Goal: Task Accomplishment & Management: Complete application form

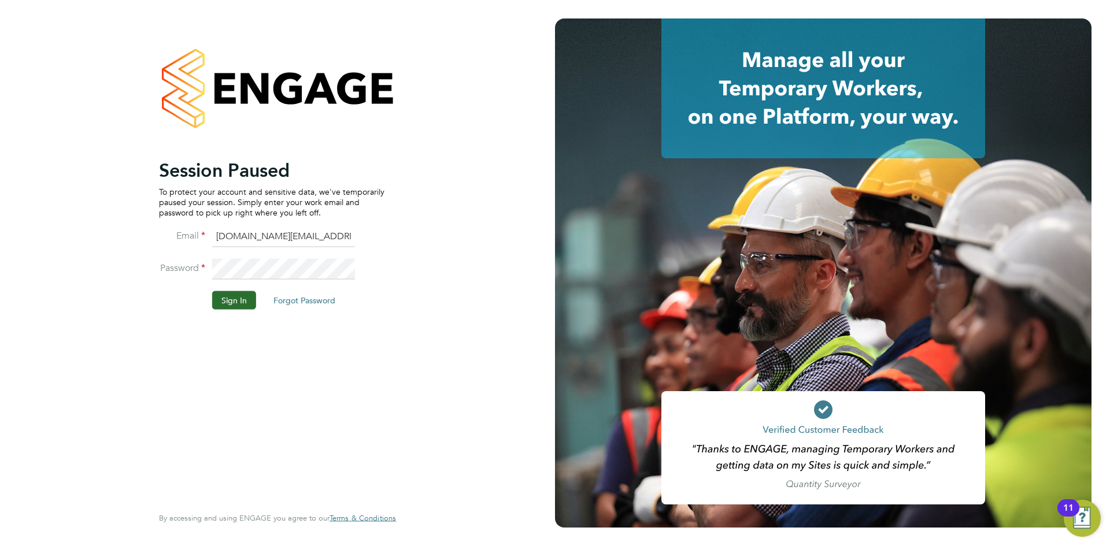
click at [229, 296] on button "Sign In" at bounding box center [234, 300] width 44 height 18
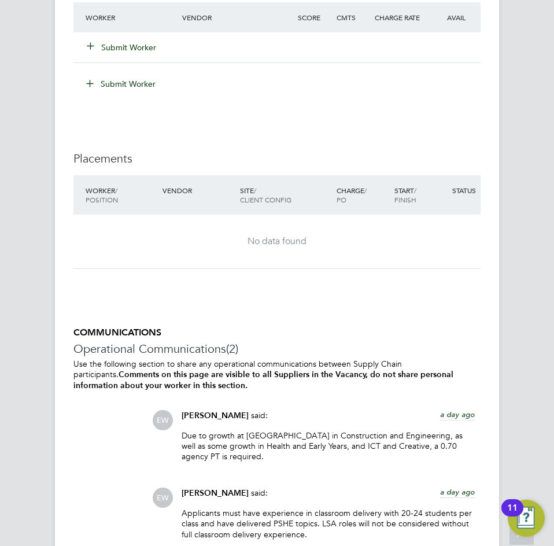
scroll to position [3299, 0]
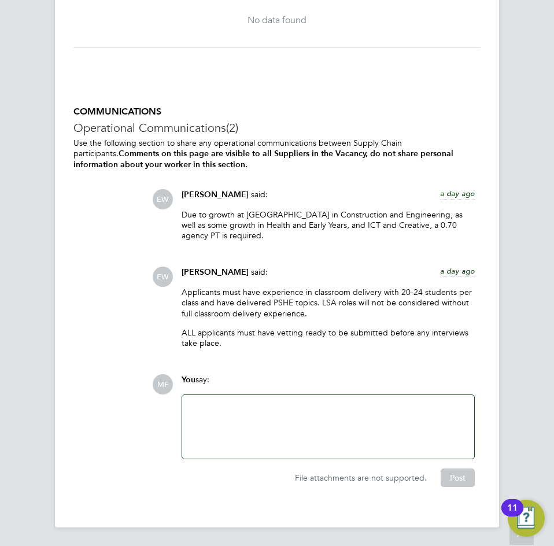
click at [209, 407] on div at bounding box center [328, 427] width 278 height 50
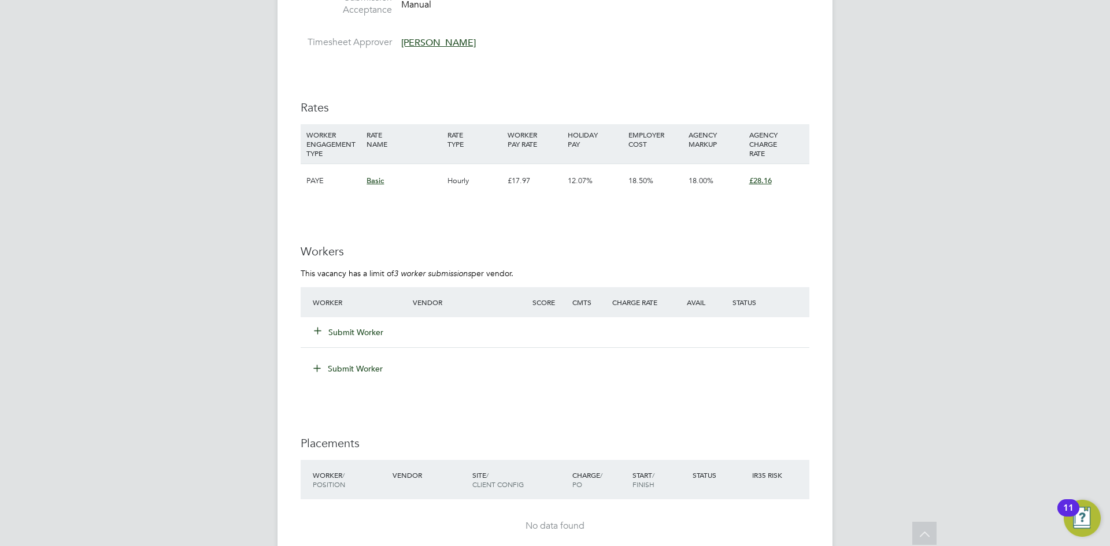
scroll to position [2038, 0]
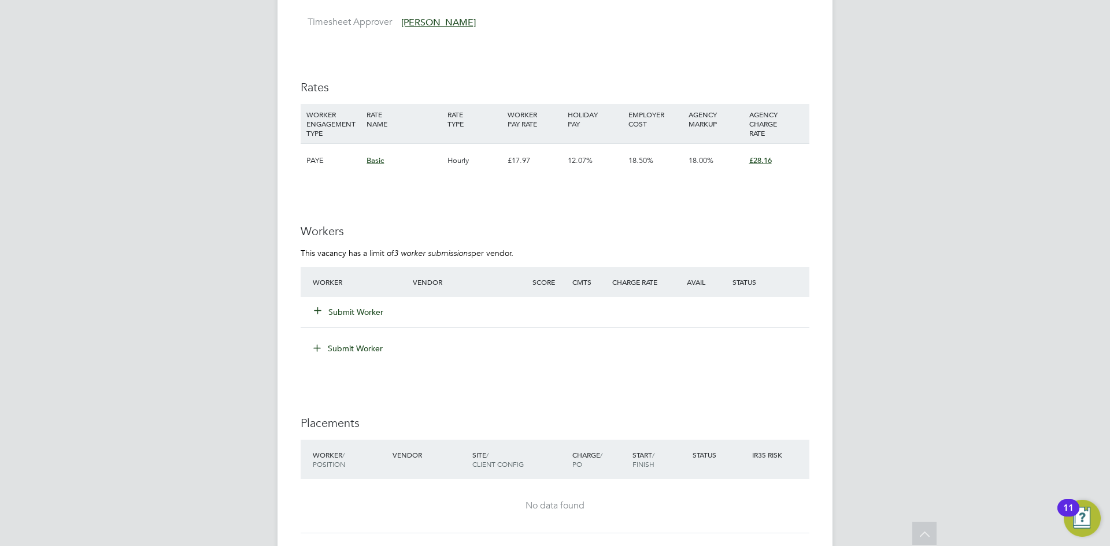
click at [363, 313] on button "Submit Worker" at bounding box center [348, 312] width 69 height 12
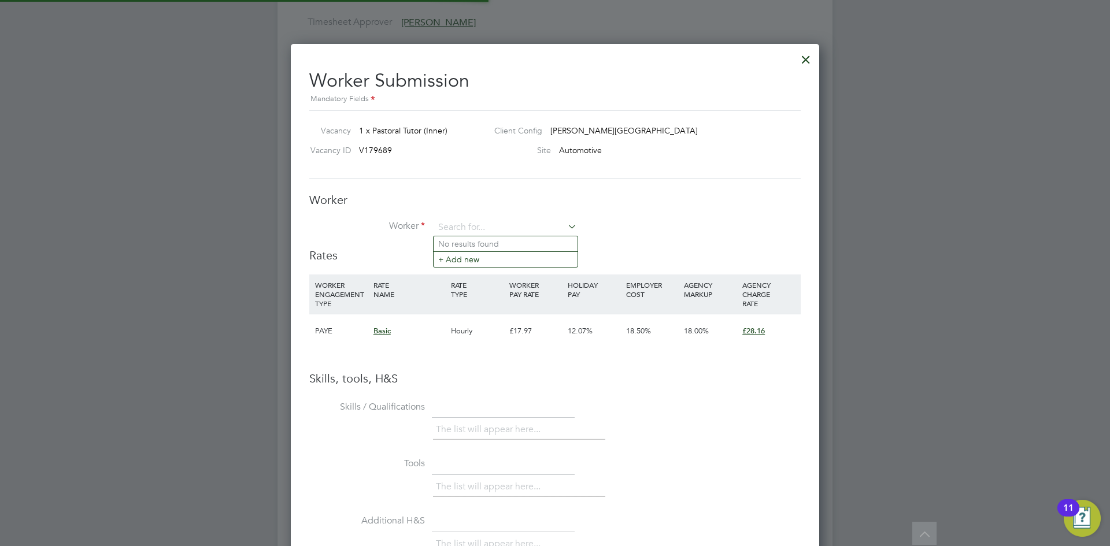
scroll to position [34, 79]
click at [476, 226] on input at bounding box center [505, 227] width 143 height 17
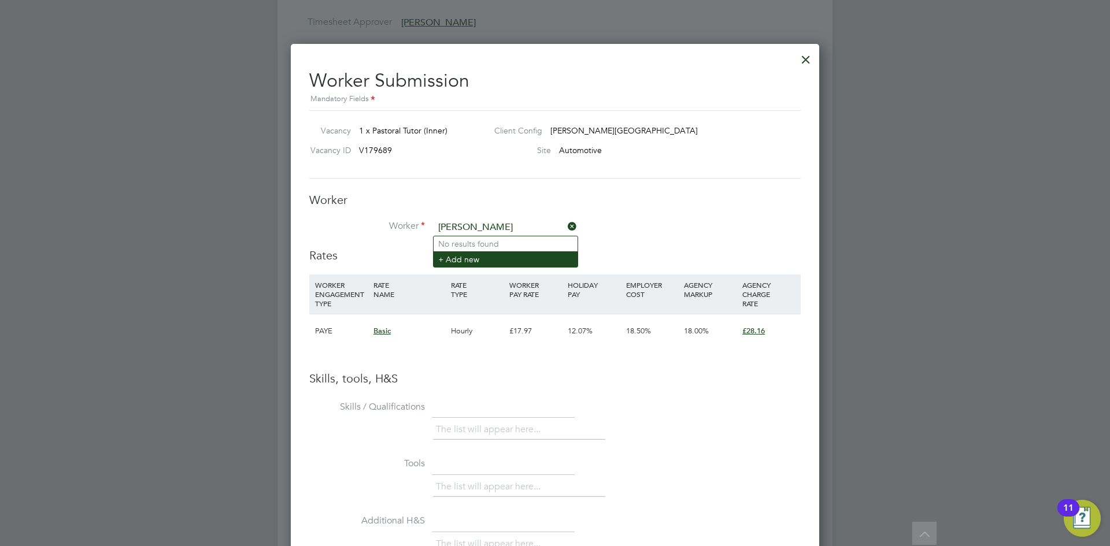
type input "yater chu"
click at [450, 257] on li "+ Add new" at bounding box center [505, 259] width 144 height 16
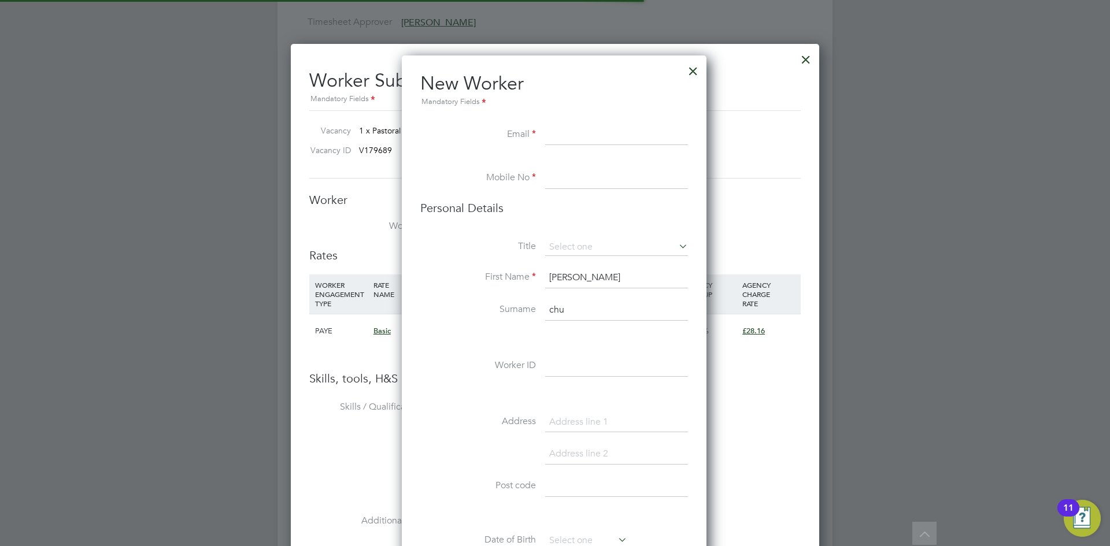
scroll to position [978, 306]
drag, startPoint x: 596, startPoint y: 212, endPoint x: 584, endPoint y: 210, distance: 11.8
click at [596, 212] on h3 "Personal Details" at bounding box center [554, 208] width 268 height 15
click at [567, 133] on input at bounding box center [616, 135] width 143 height 21
paste input "[EMAIL_ADDRESS][DOMAIN_NAME]"
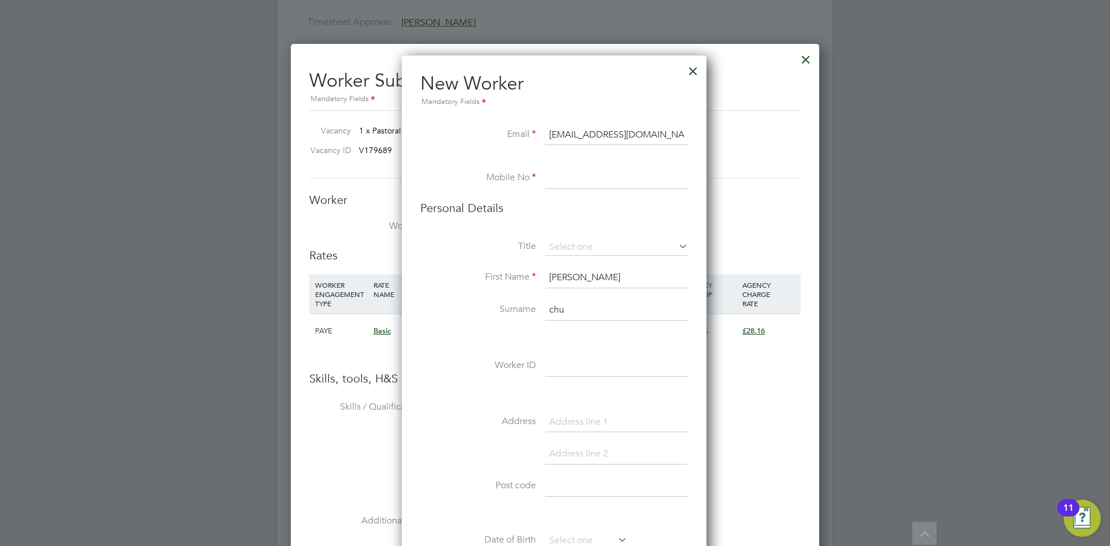
type input "[EMAIL_ADDRESS][DOMAIN_NAME]"
click at [584, 179] on input at bounding box center [616, 178] width 143 height 21
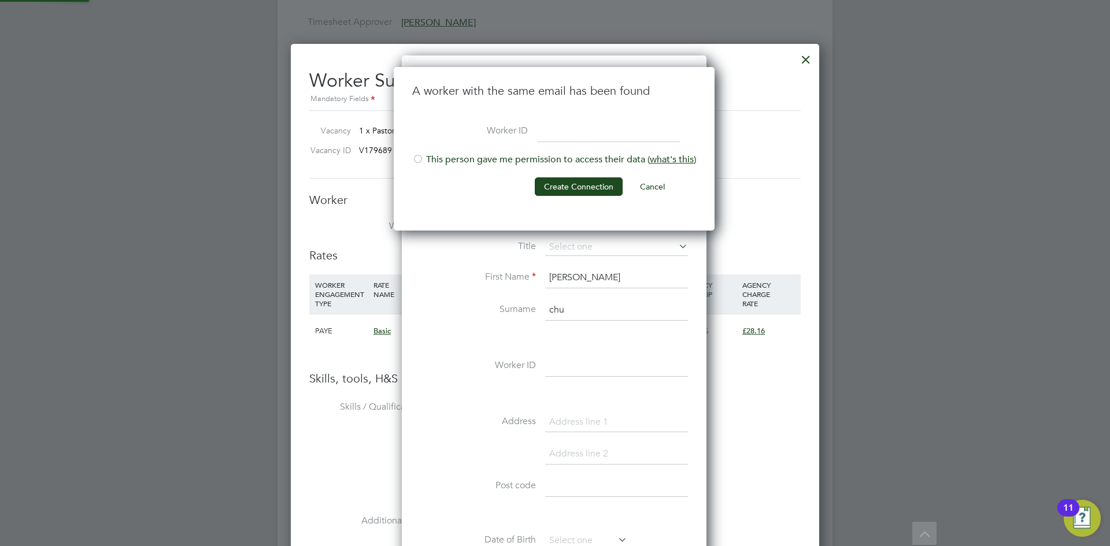
scroll to position [164, 322]
click at [411, 152] on div "A worker with the same email has been found Worker ID This person gave me permi…" at bounding box center [554, 149] width 321 height 164
click at [413, 154] on div at bounding box center [418, 160] width 12 height 12
click at [596, 186] on button "Create Connection" at bounding box center [579, 186] width 88 height 18
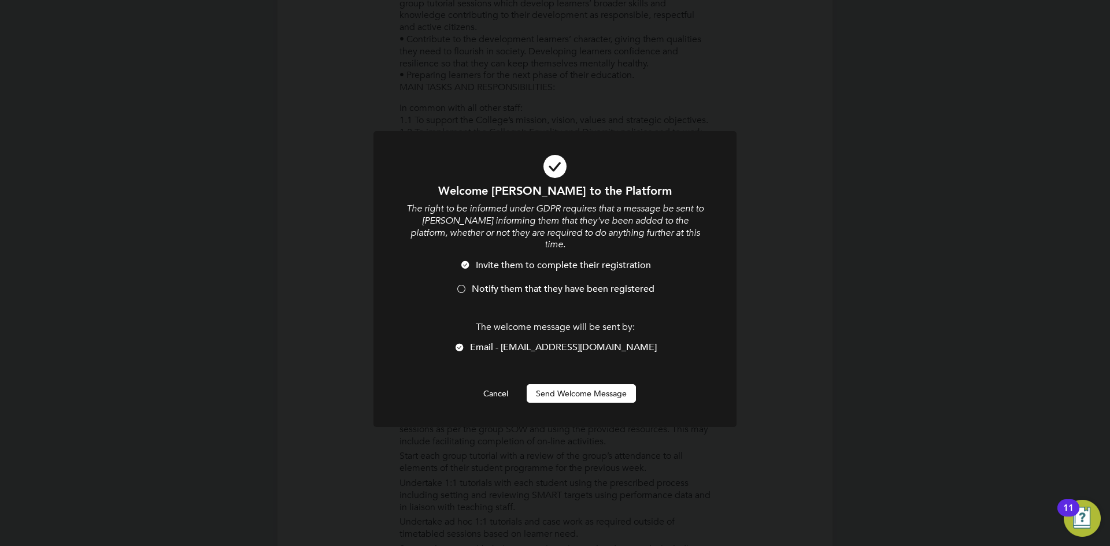
click at [461, 284] on div at bounding box center [461, 290] width 12 height 12
click at [575, 384] on button "Send Welcome Message" at bounding box center [580, 393] width 109 height 18
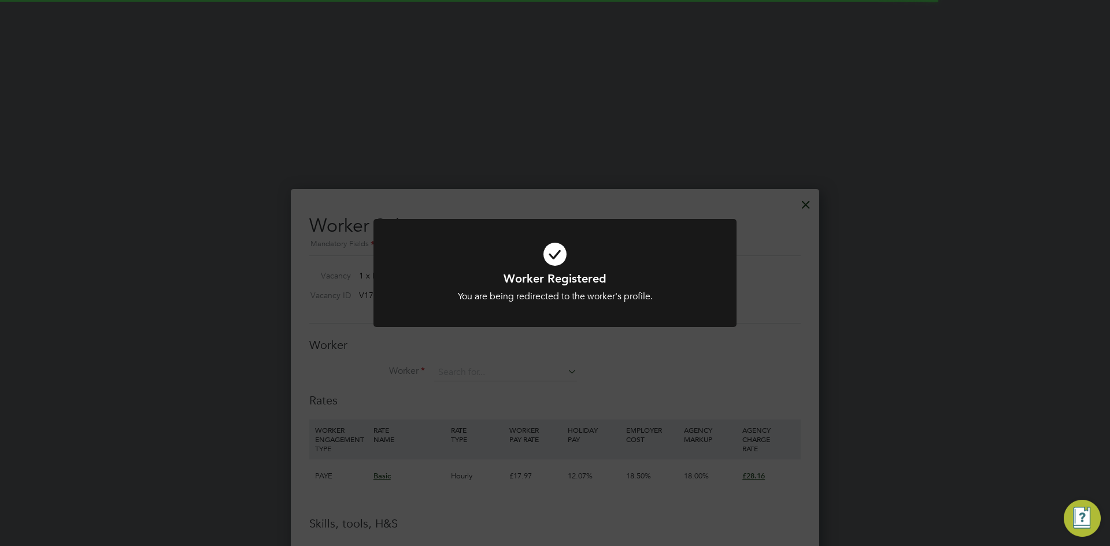
scroll to position [2038, 0]
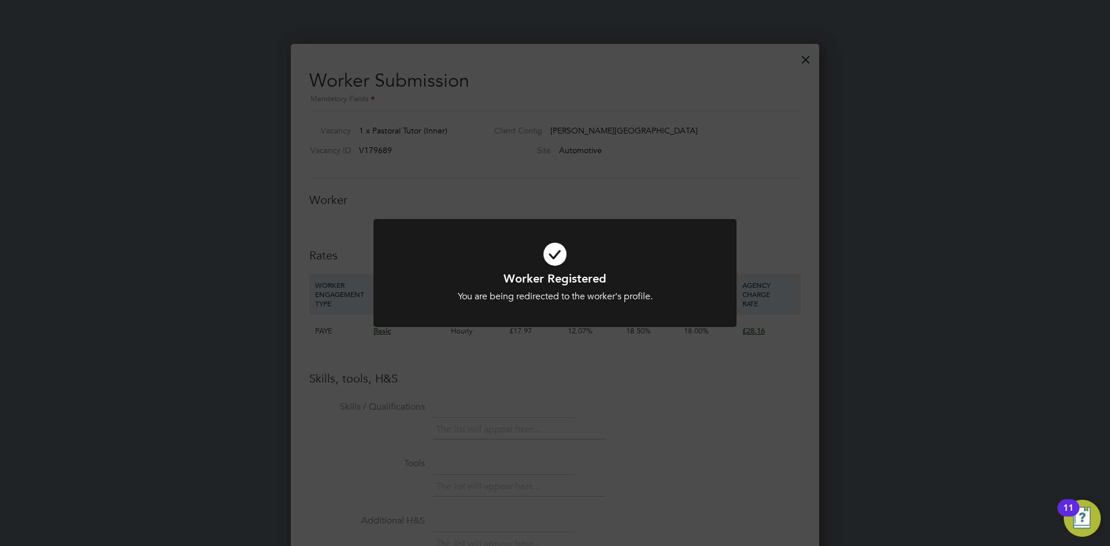
click at [723, 400] on div "Worker Registered You are being redirected to the worker's profile. Cancel Okay" at bounding box center [555, 273] width 1110 height 546
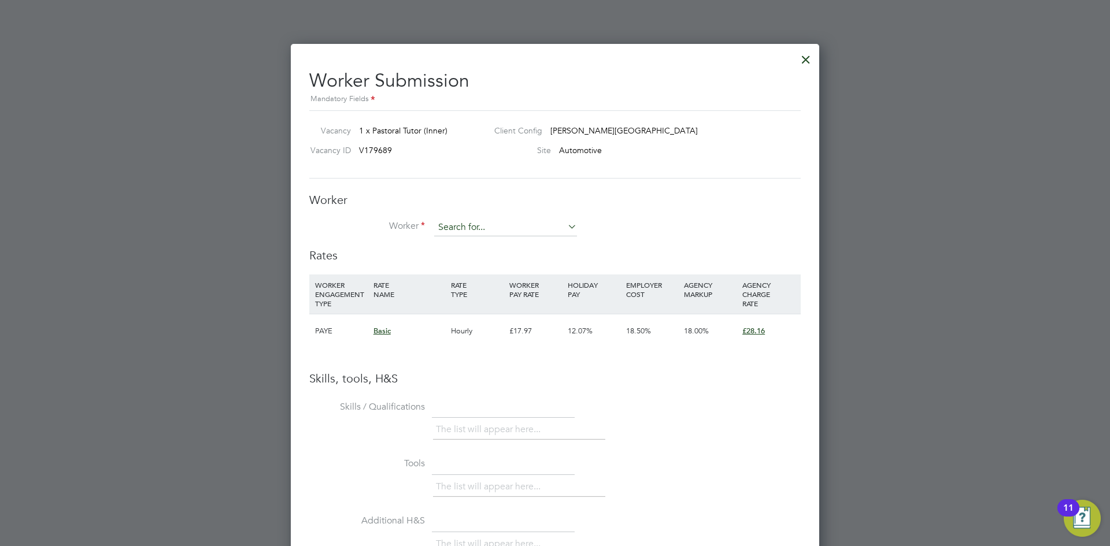
click at [515, 225] on input at bounding box center [505, 227] width 143 height 17
click at [495, 259] on li "+ Add new" at bounding box center [505, 259] width 144 height 16
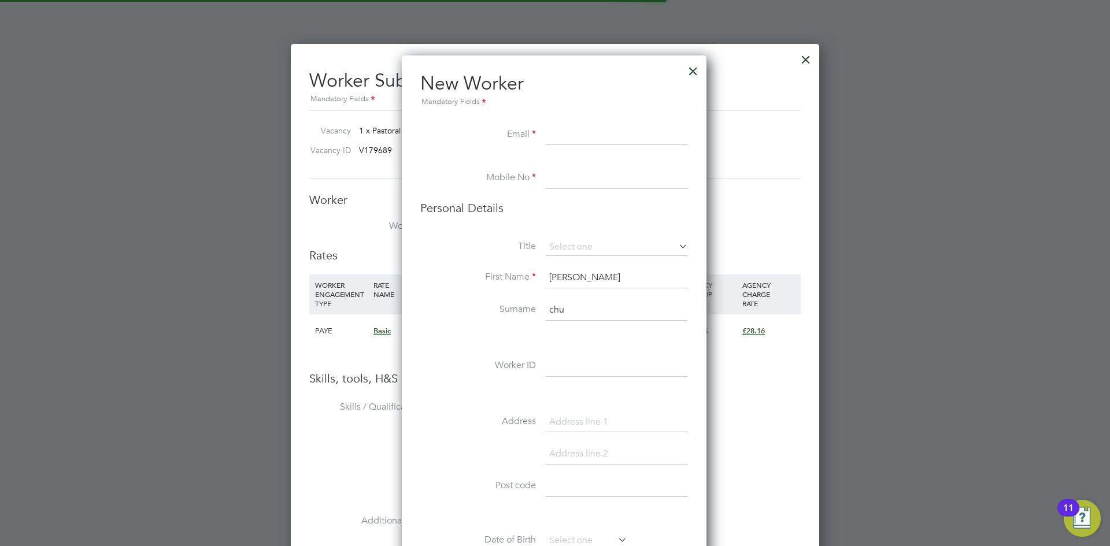
scroll to position [978, 306]
click at [699, 66] on div at bounding box center [692, 68] width 21 height 21
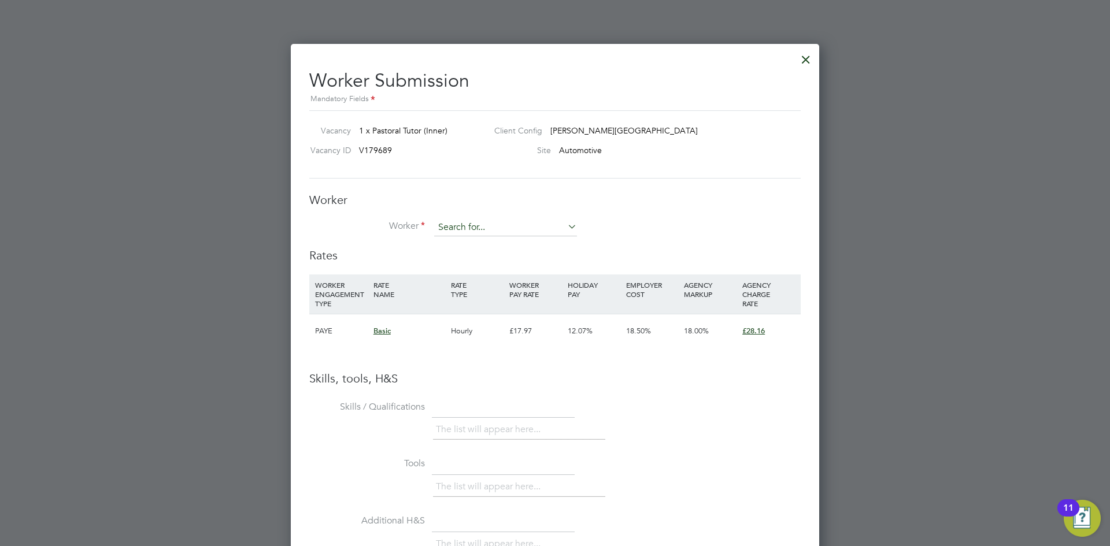
click at [459, 227] on input at bounding box center [505, 227] width 143 height 17
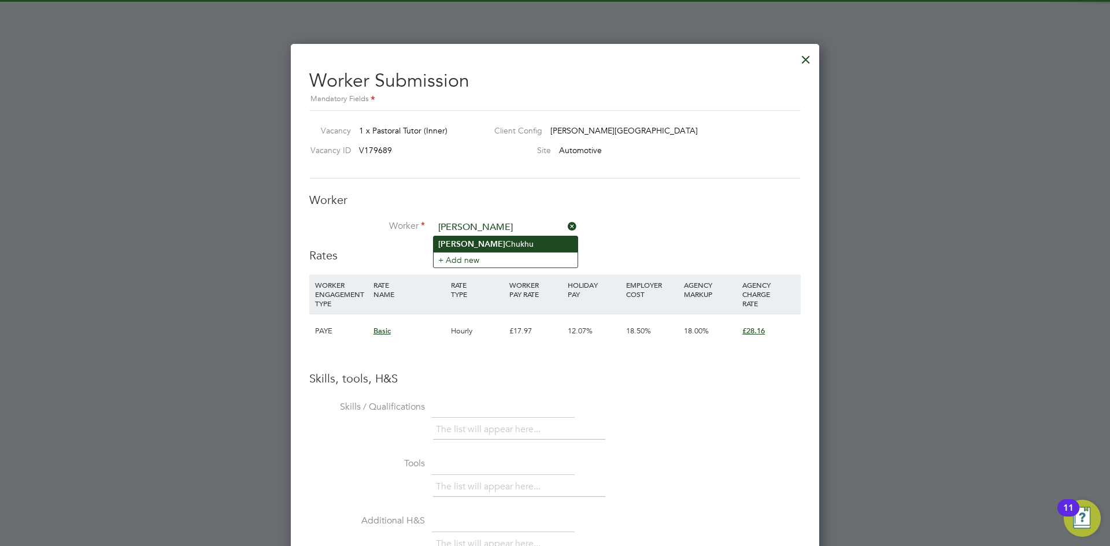
click at [482, 238] on li "Yater Chukhu" at bounding box center [505, 244] width 144 height 16
type input "[PERSON_NAME]"
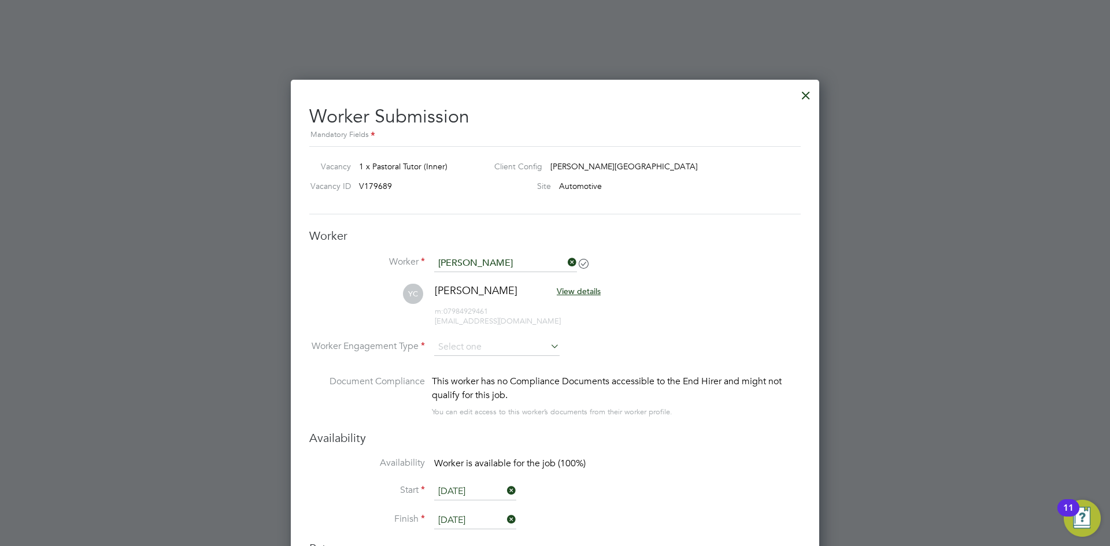
scroll to position [2233, 0]
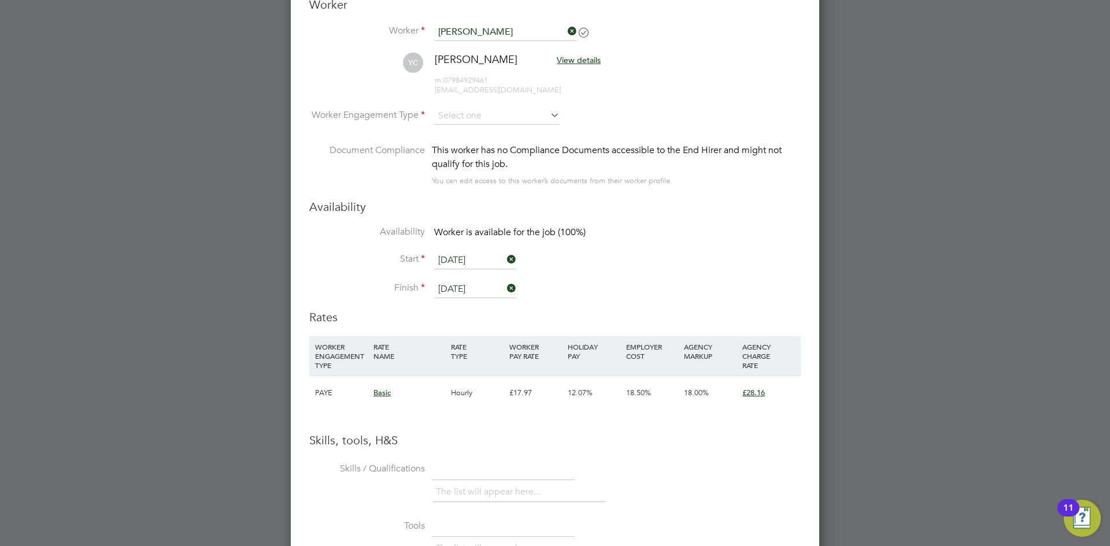
click at [543, 400] on div "£17.97" at bounding box center [535, 393] width 58 height 34
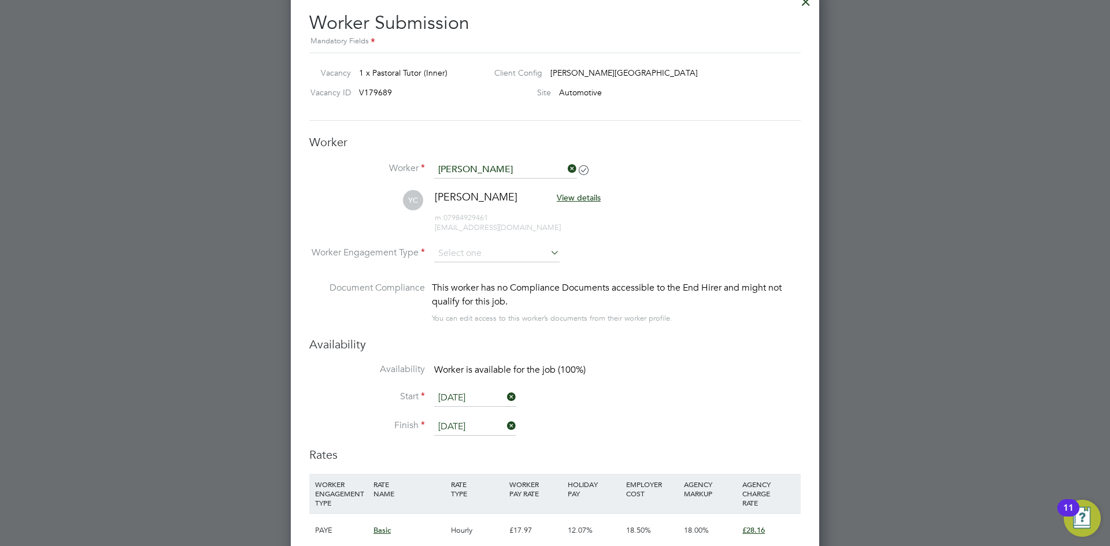
scroll to position [1944, 0]
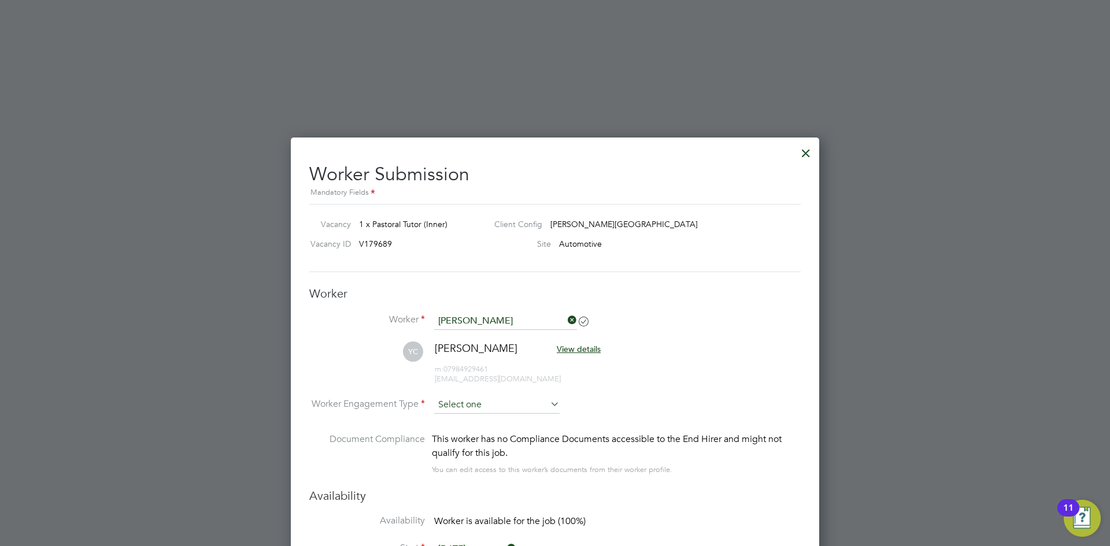
click at [517, 407] on input at bounding box center [496, 404] width 125 height 17
click at [502, 418] on li "Contract" at bounding box center [496, 421] width 127 height 15
type input "Contract"
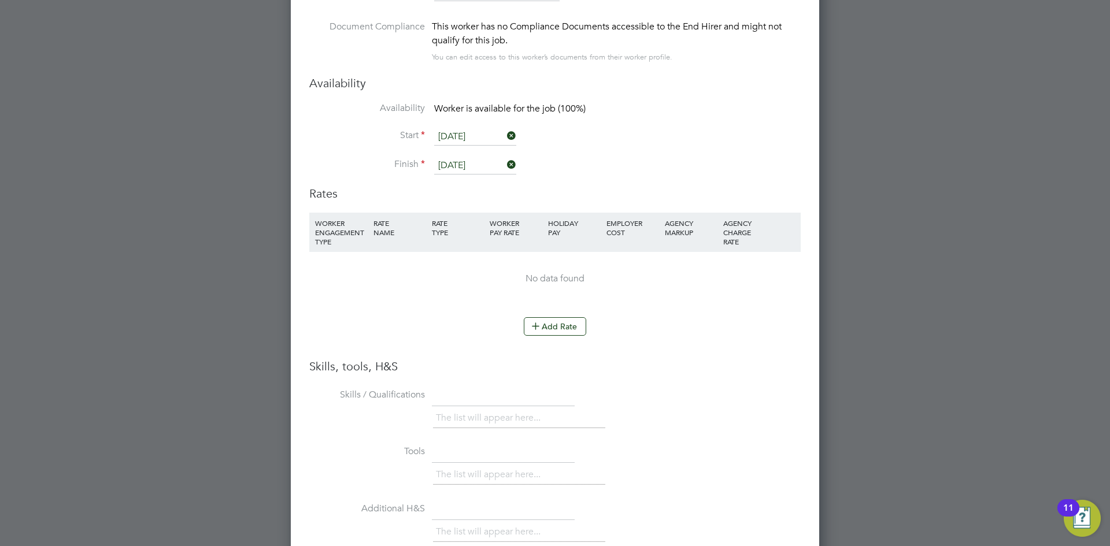
scroll to position [2406, 0]
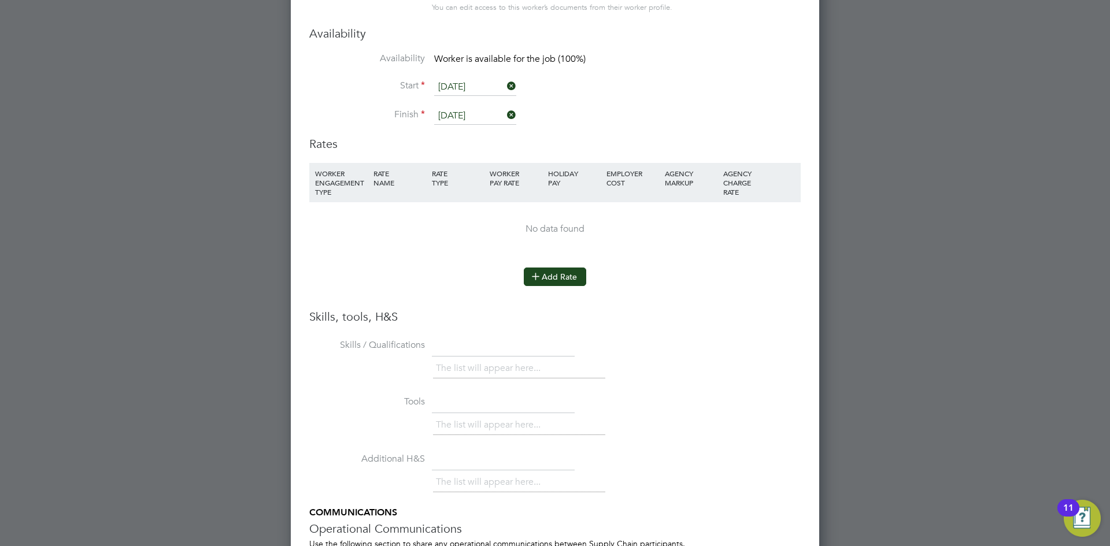
click at [555, 277] on button "Add Rate" at bounding box center [555, 277] width 62 height 18
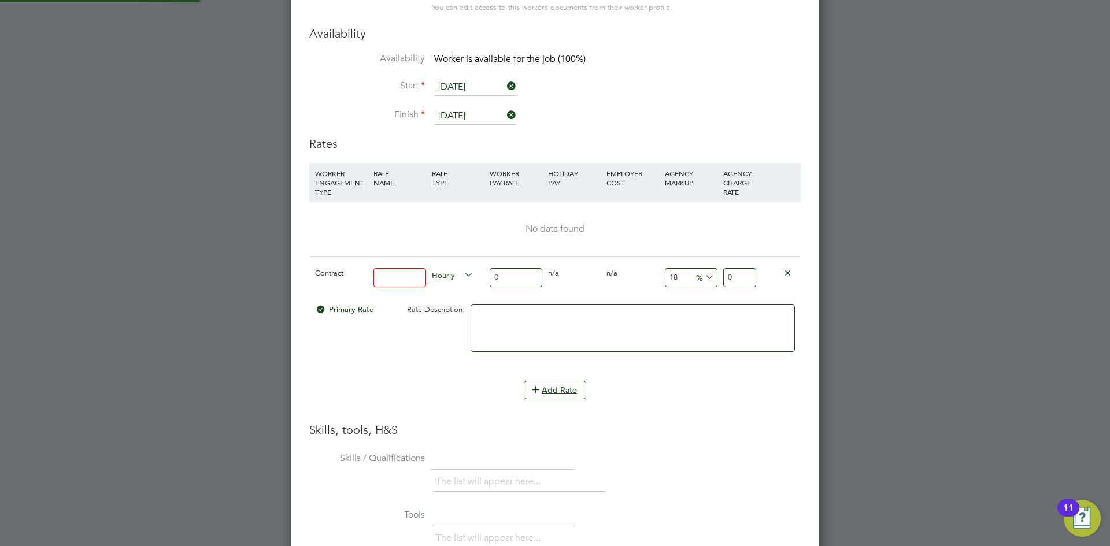
scroll to position [1096, 529]
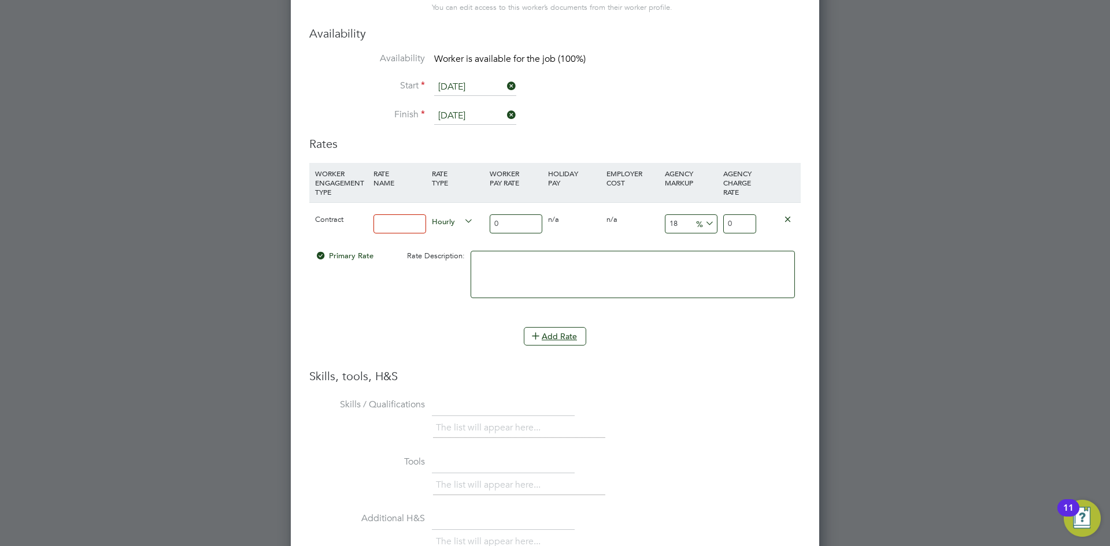
click at [405, 231] on input at bounding box center [399, 223] width 53 height 19
type input "Basic"
click at [527, 221] on input "0" at bounding box center [515, 223] width 53 height 19
type input "2"
type input "2.36"
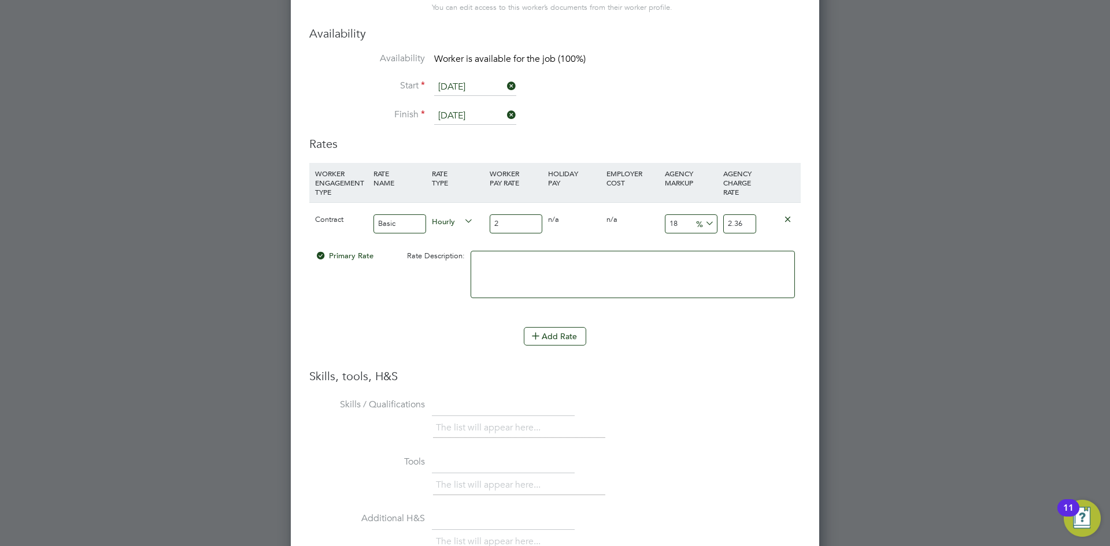
type input "25"
type input "29.5"
type input "25"
click at [745, 352] on li "Add Rate" at bounding box center [554, 342] width 491 height 30
click at [748, 223] on input "29.5" at bounding box center [739, 223] width 33 height 19
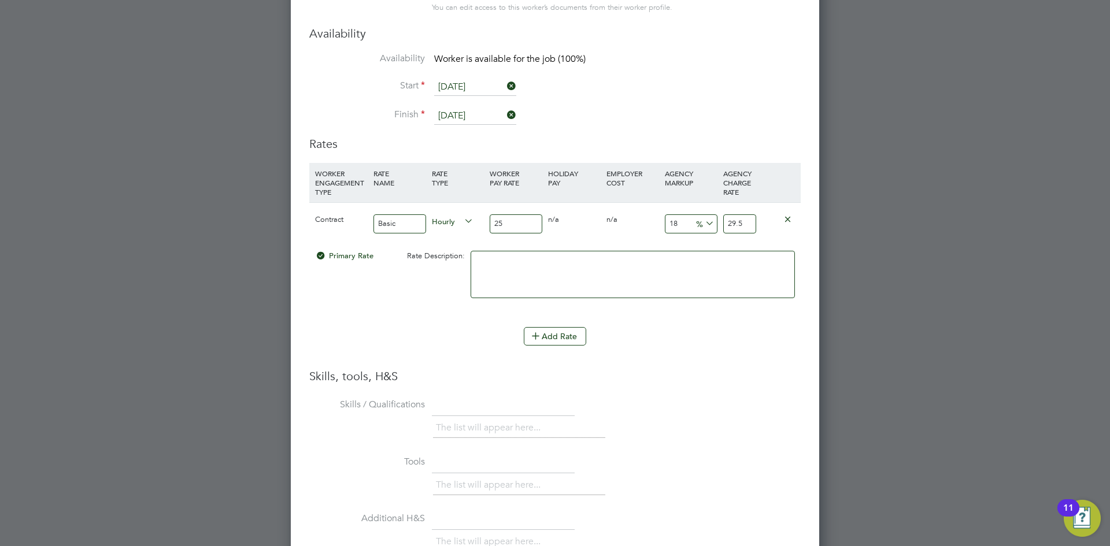
type input "16"
type input "29"
type input "-92"
type input "2"
type input "-88"
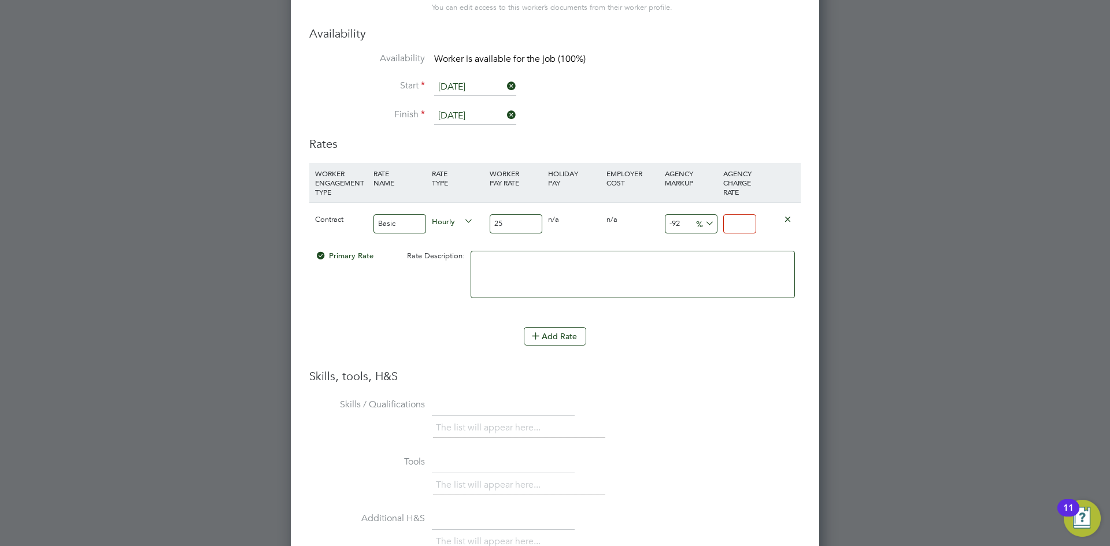
type input "3"
type input "24"
type input "31"
type input "-88"
type input "3"
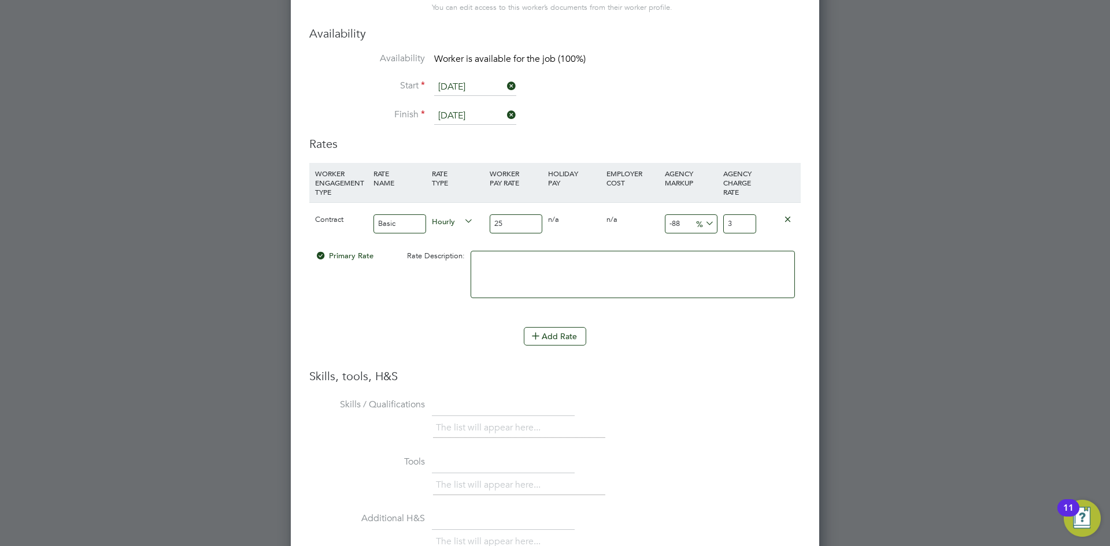
type input "20"
type input "30"
type input "22"
type input "30.5"
type input "20"
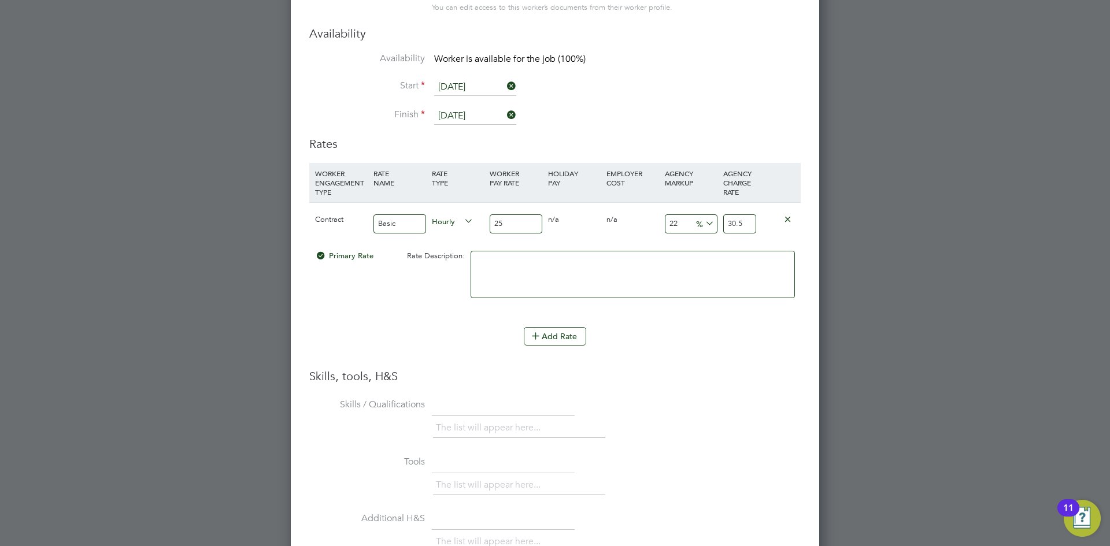
type input "30"
type input "-88"
type input "3"
type input "24"
type input "31"
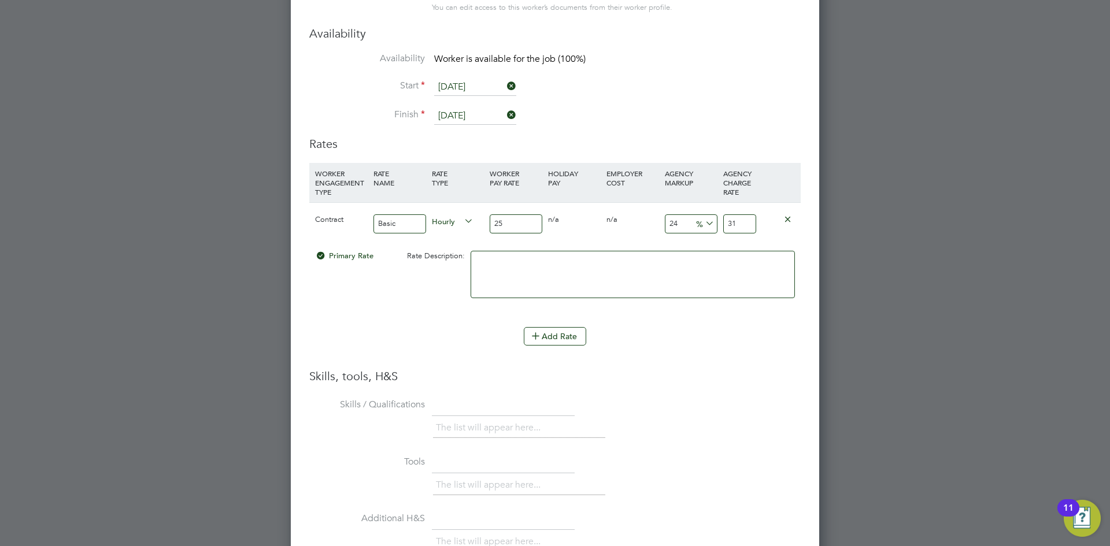
type input "-88"
type input "3"
type input "36"
type input "34"
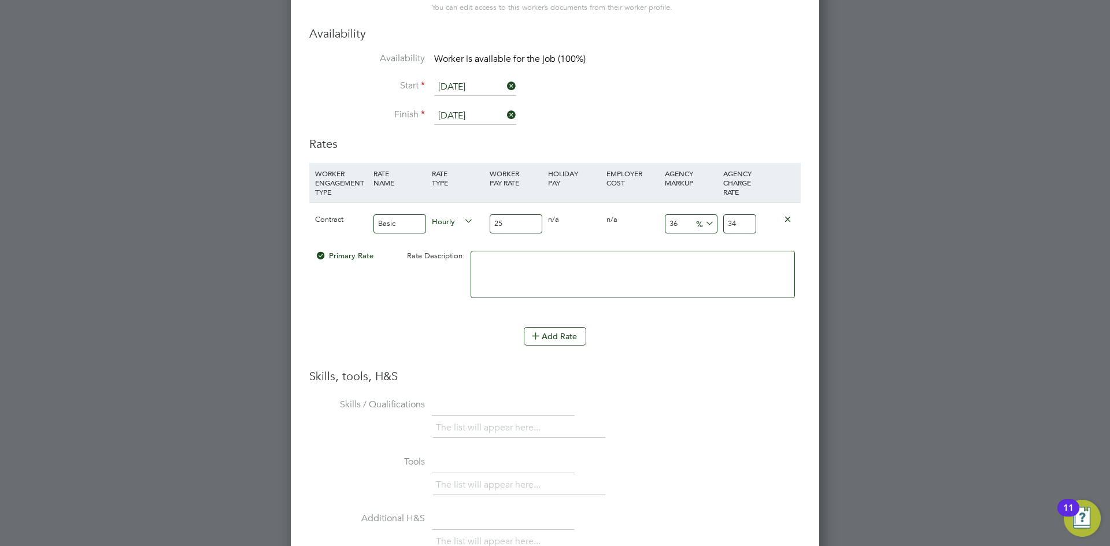
type input "1260"
type input "340"
type input "36"
type input "34"
type input "-88"
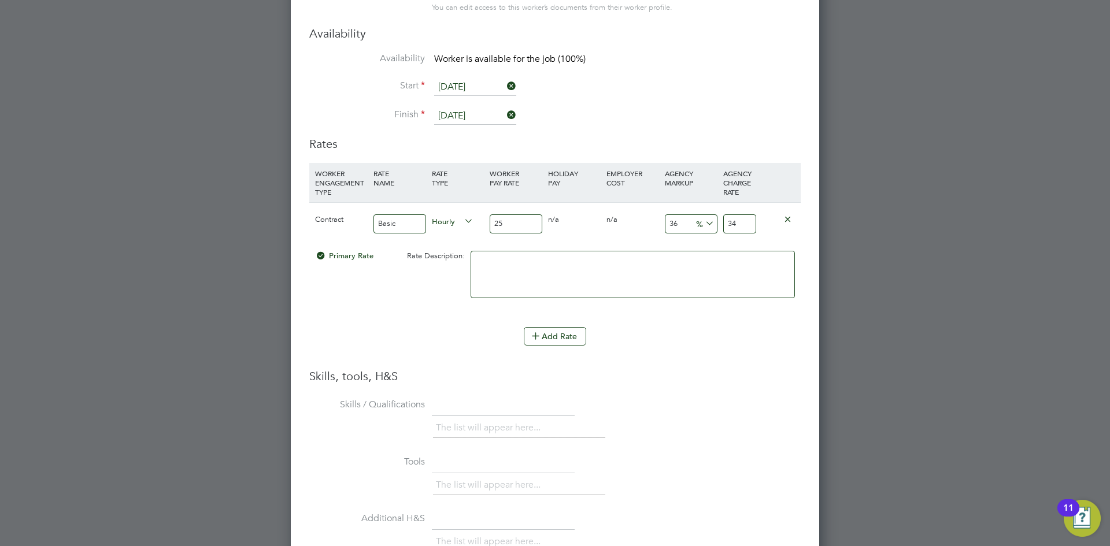
type input "3"
type input "20"
type input "30"
type input "22.8"
type input "30.7"
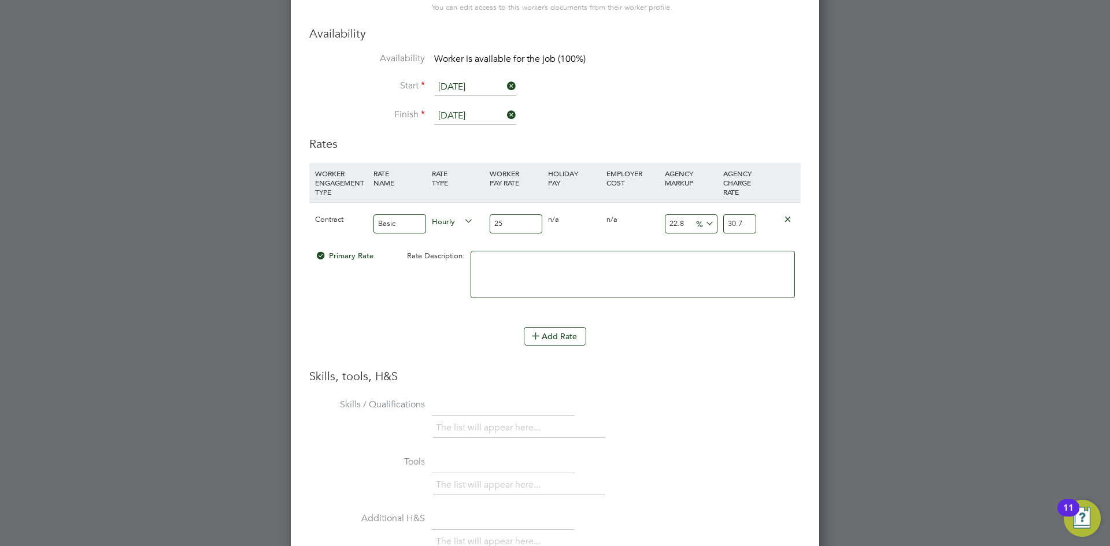
type input "23"
type input "30.75"
type input "22.8"
type input "30.7"
type input "23"
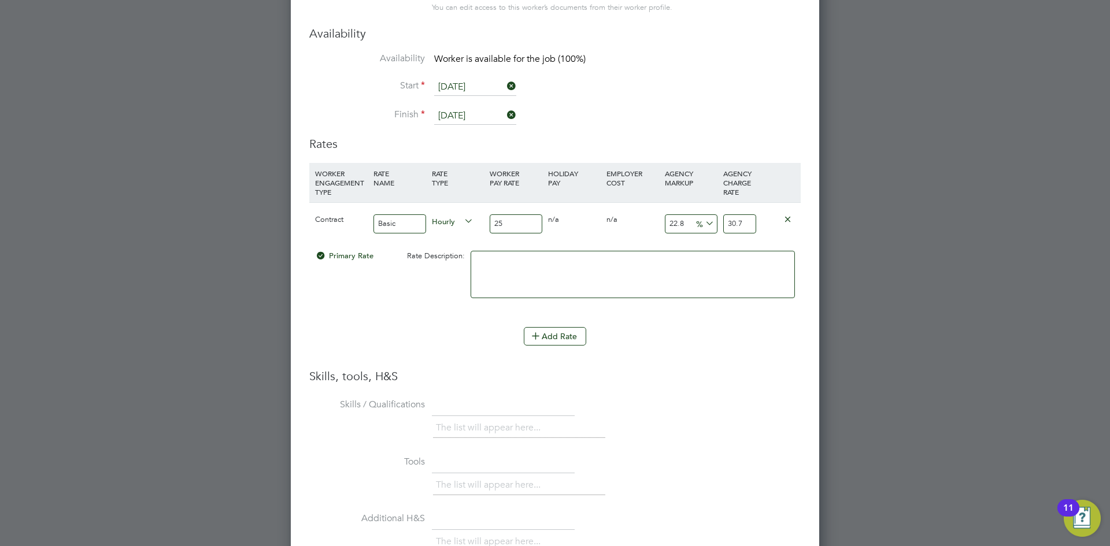
type input "30.75"
type input "22.8"
type input "30.7"
type input "20"
type input "30"
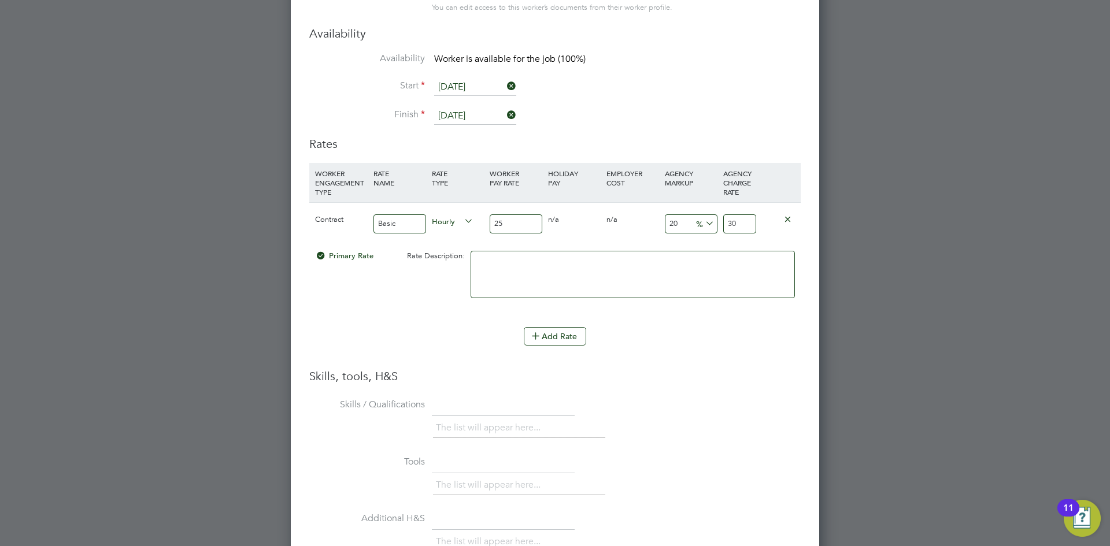
type input "22"
type input "30.5"
type input "20"
type input "30"
type input "22.8"
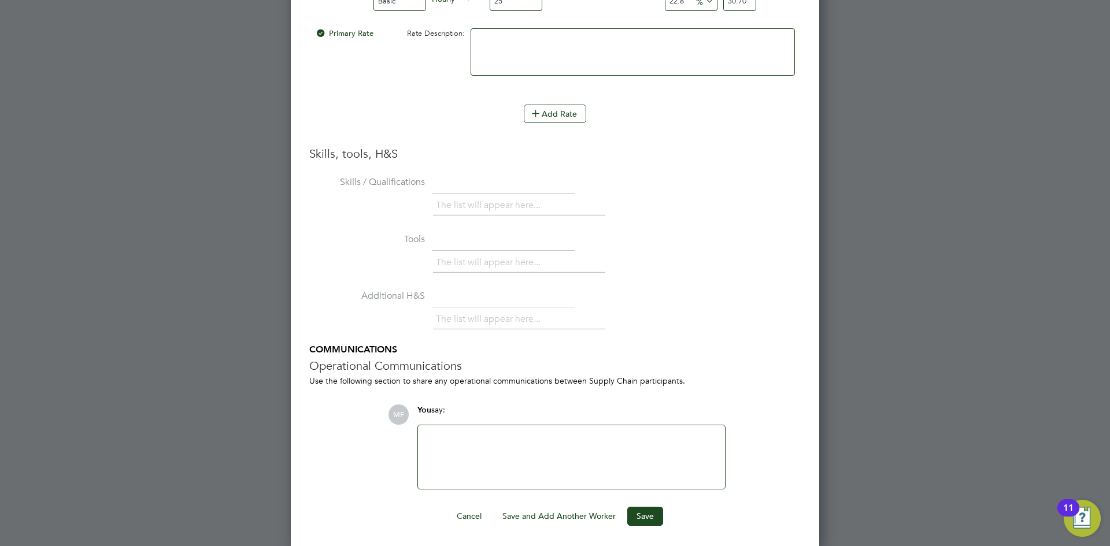
scroll to position [2631, 0]
type input "30.70"
click at [614, 435] on div at bounding box center [571, 455] width 293 height 50
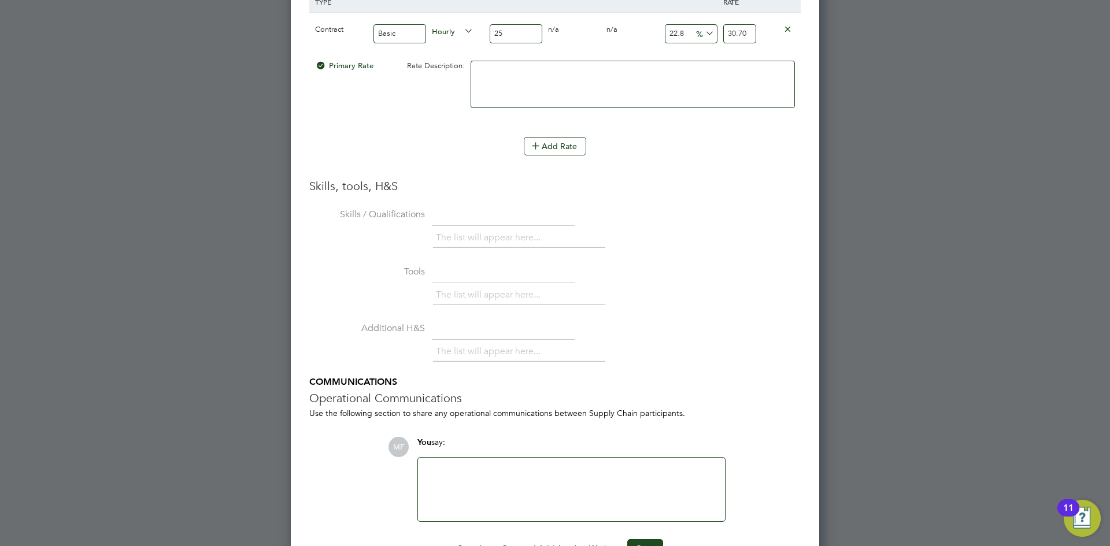
scroll to position [2400, 0]
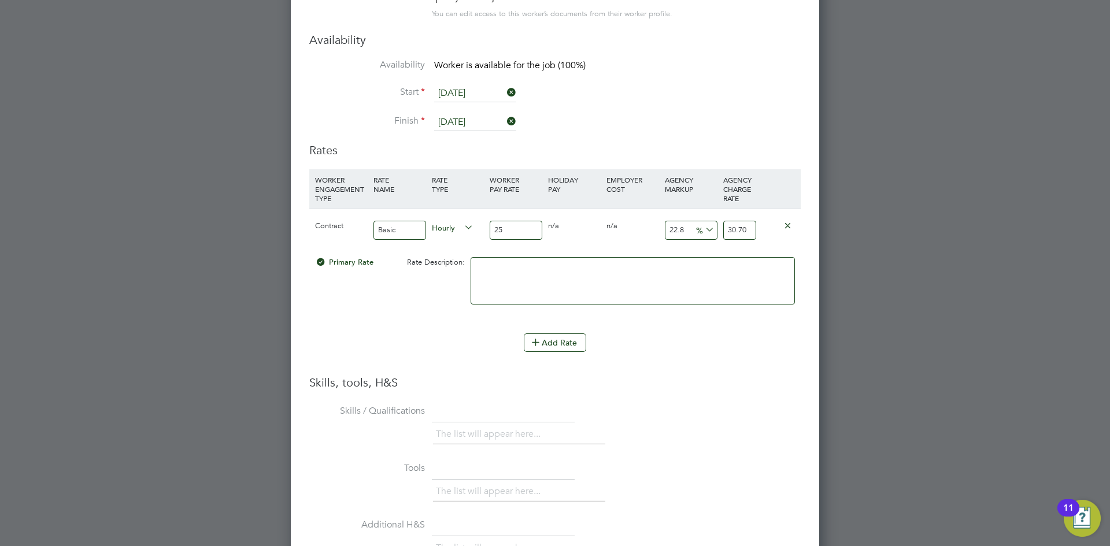
click at [689, 225] on input "22.8" at bounding box center [691, 230] width 53 height 19
type input "22"
type input "30.5"
type input "2"
type input "25.5"
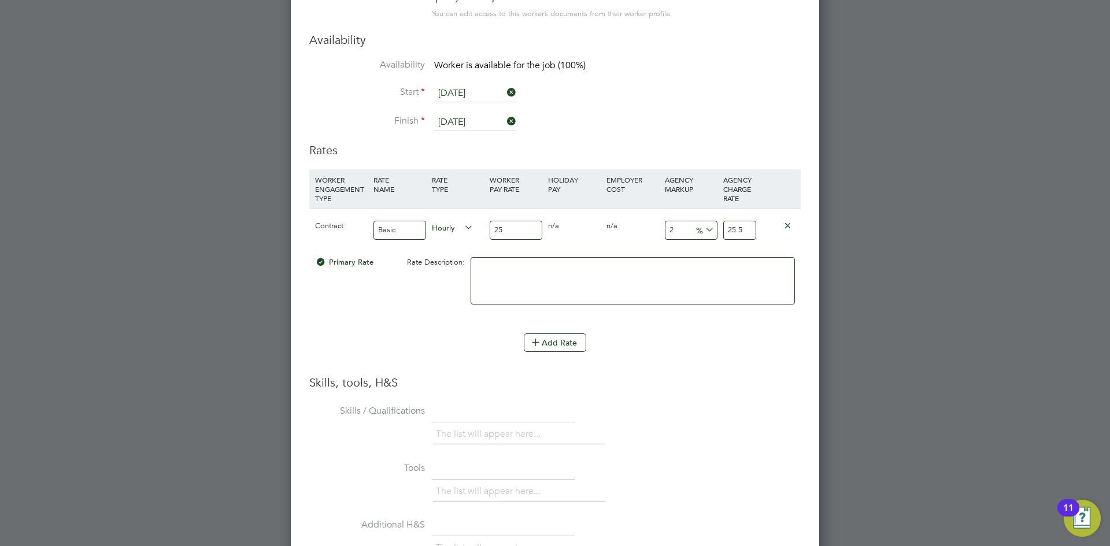
type input "23"
type input "30.75"
type input "23"
click at [745, 364] on li "WORKER ENGAGEMENT TYPE RATE NAME RATE TYPE WORKER PAY RATE HOLIDAY PAY EMPLOYER…" at bounding box center [554, 272] width 491 height 206
click at [503, 232] on input "25" at bounding box center [515, 230] width 53 height 19
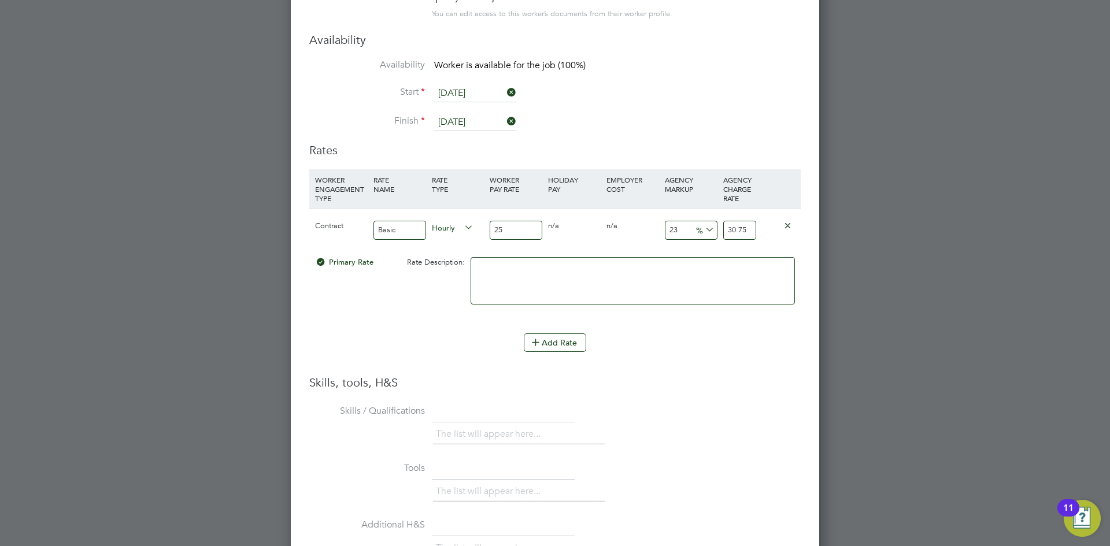
type input "2"
type input "2.46"
type input "24"
type input "29.52"
type input "24"
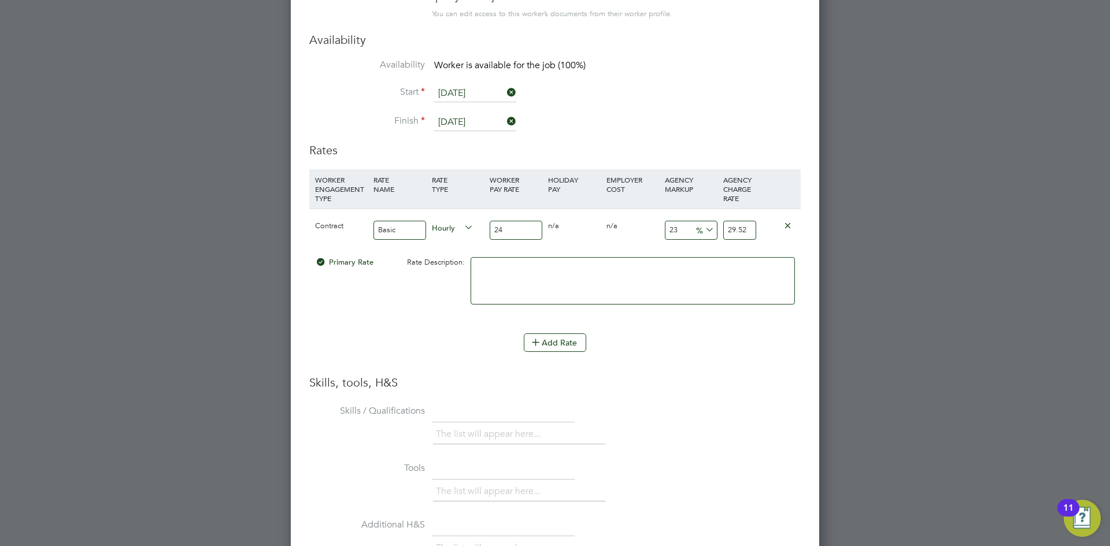
click at [723, 376] on h3 "Skills, tools, H&S" at bounding box center [554, 382] width 491 height 15
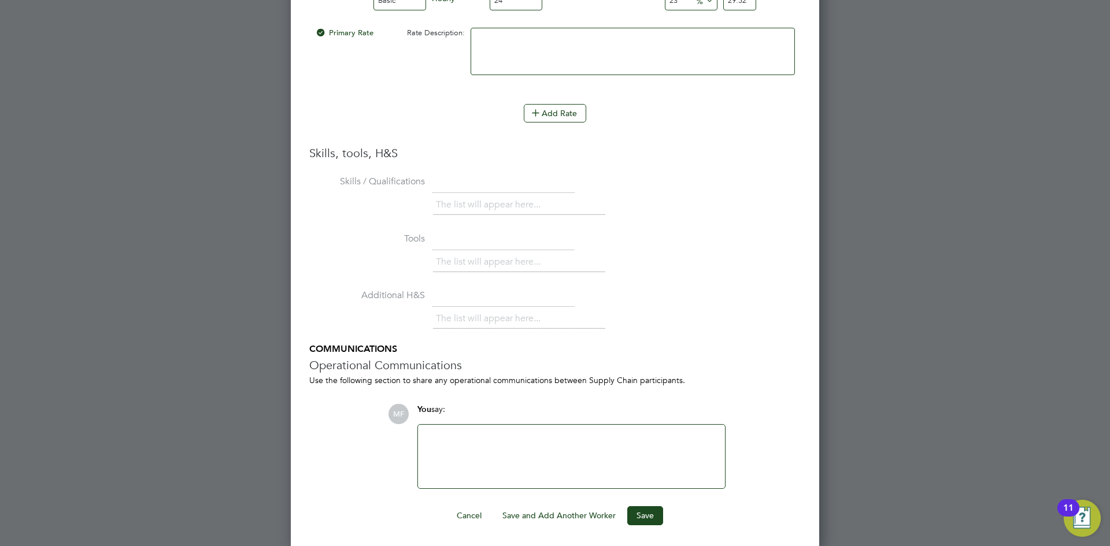
scroll to position [2631, 0]
click at [480, 447] on div at bounding box center [571, 455] width 293 height 50
click at [473, 447] on div at bounding box center [571, 455] width 293 height 50
click at [512, 429] on div at bounding box center [571, 455] width 307 height 64
click at [651, 521] on button "Save" at bounding box center [645, 513] width 36 height 18
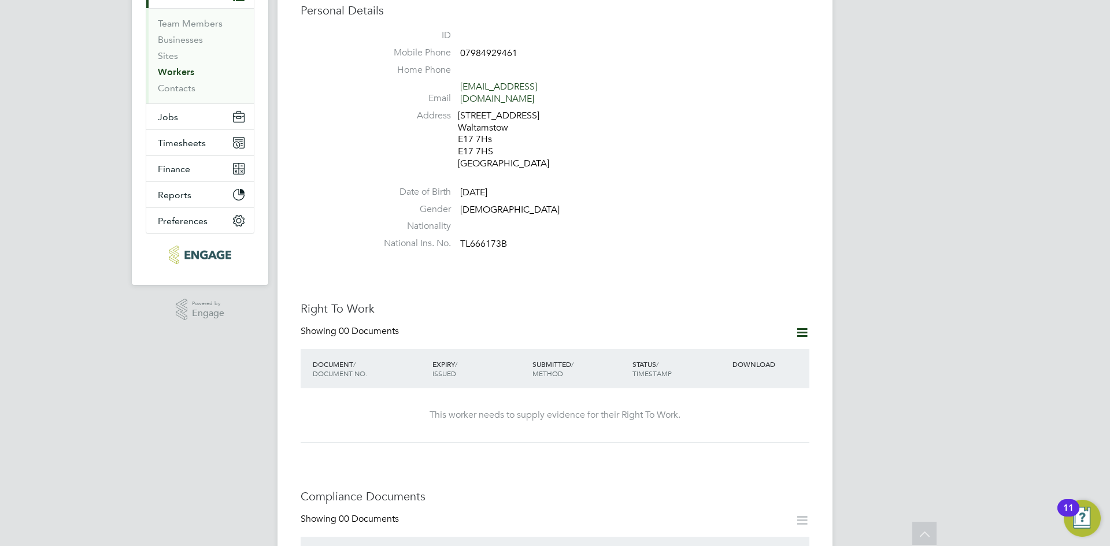
scroll to position [0, 0]
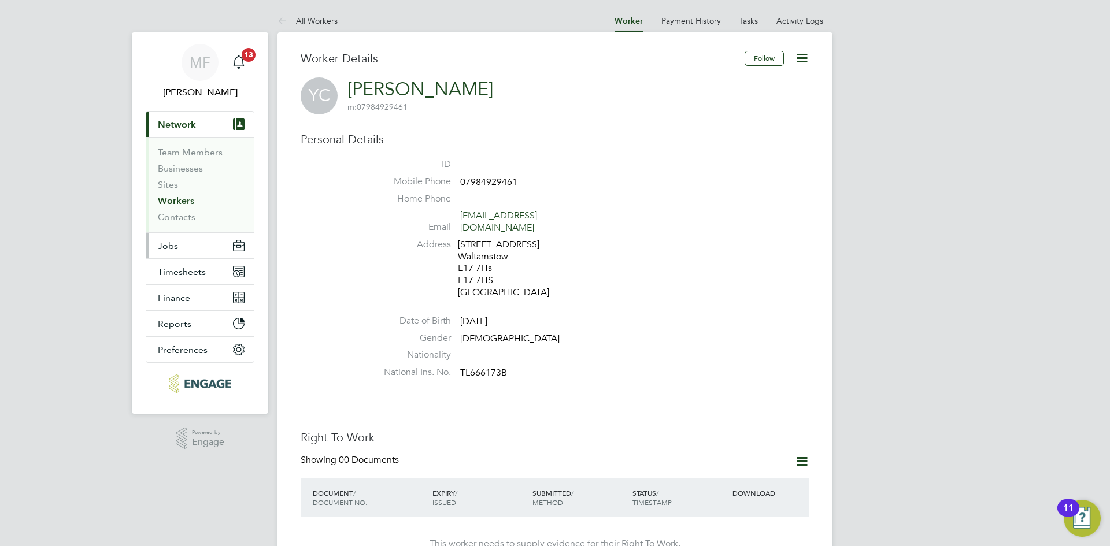
click at [180, 251] on button "Jobs" at bounding box center [199, 245] width 107 height 25
click at [310, 21] on link "All Workers" at bounding box center [307, 21] width 60 height 10
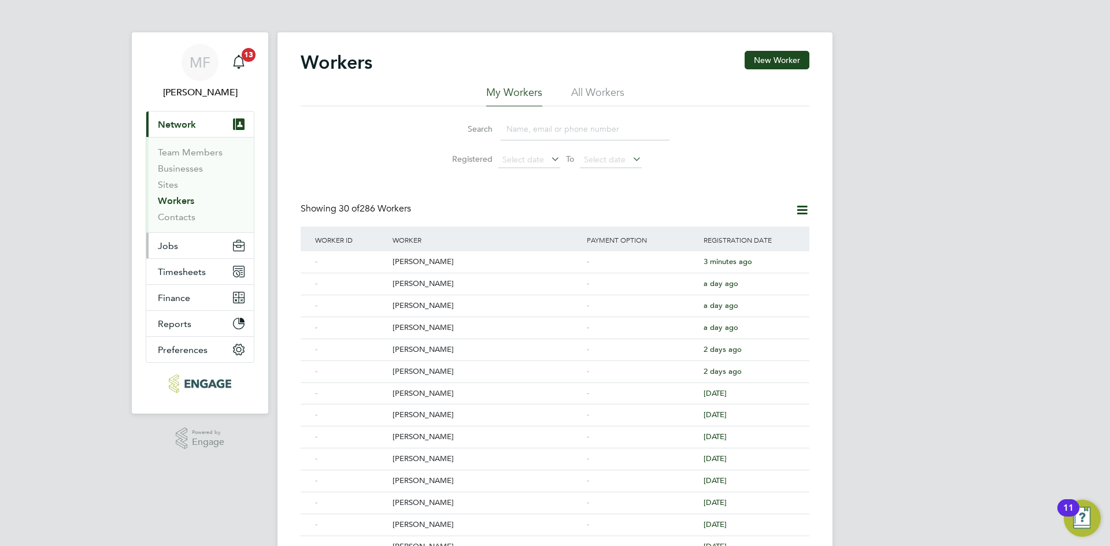
click at [188, 250] on button "Jobs" at bounding box center [199, 245] width 107 height 25
click at [410, 263] on div "[PERSON_NAME]" at bounding box center [486, 261] width 194 height 21
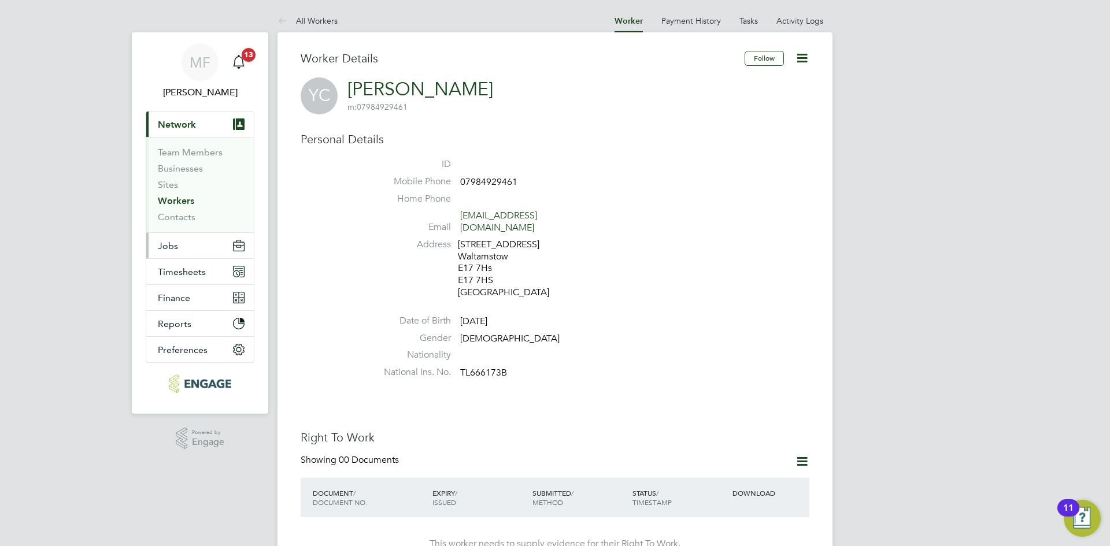
click at [172, 243] on span "Jobs" at bounding box center [168, 245] width 20 height 11
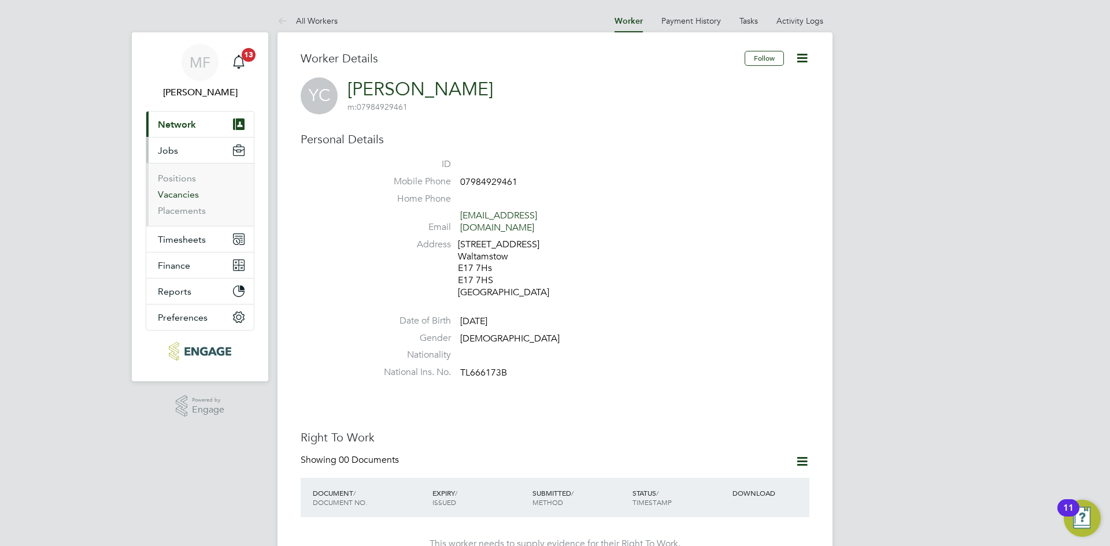
click at [181, 195] on link "Vacancies" at bounding box center [178, 194] width 41 height 11
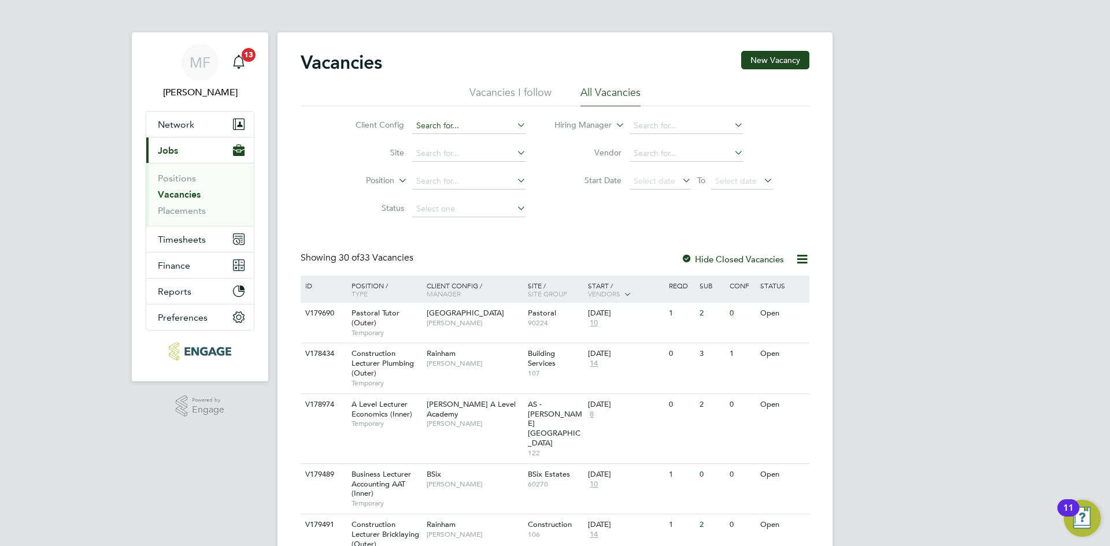
click at [446, 125] on input at bounding box center [469, 126] width 114 height 16
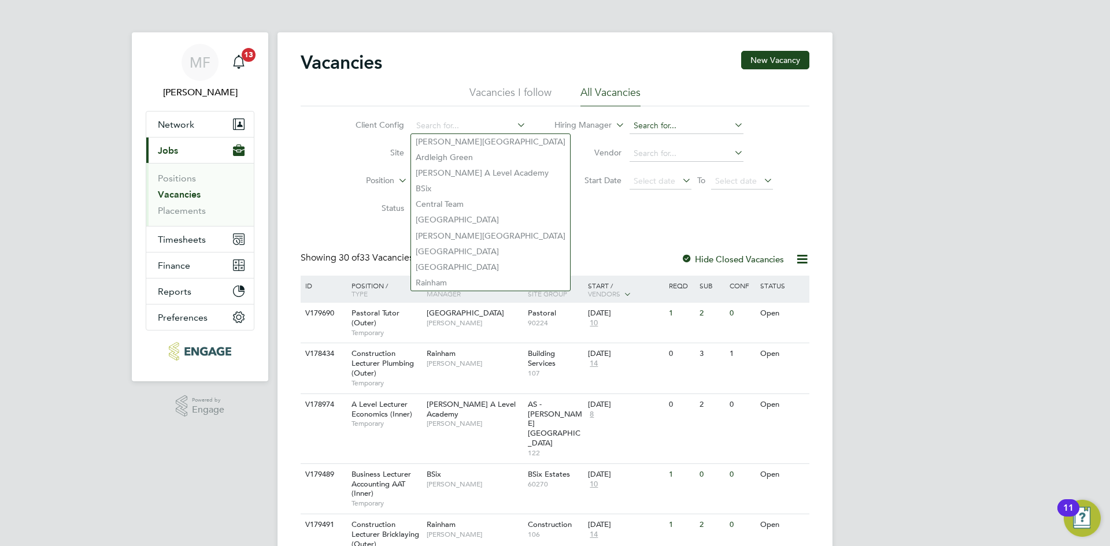
click at [665, 128] on input at bounding box center [686, 126] width 114 height 16
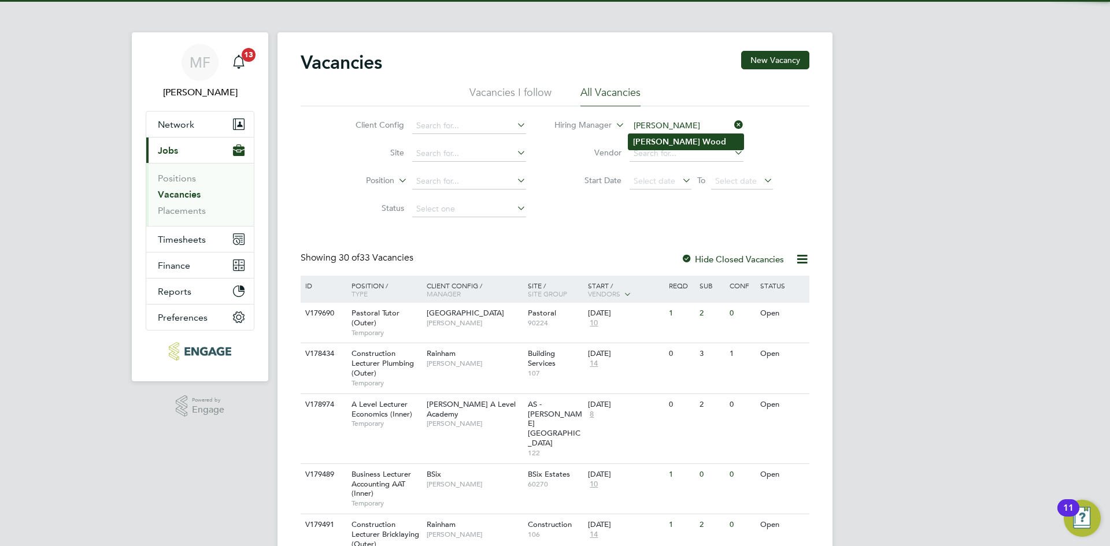
click at [702, 138] on b "Wood" at bounding box center [714, 142] width 24 height 10
type input "[PERSON_NAME]"
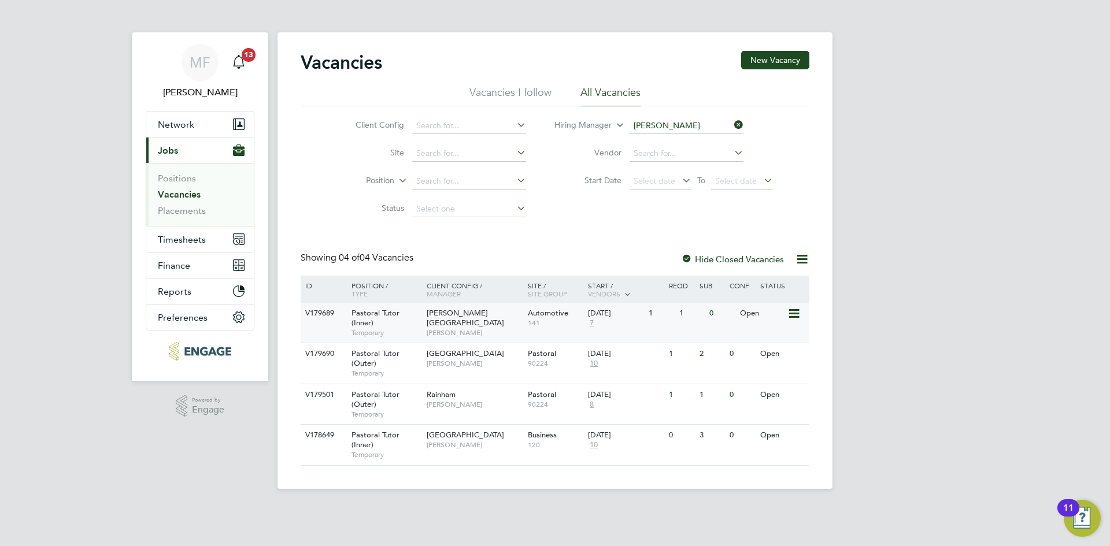
click at [379, 313] on span "Pastoral Tutor (Inner)" at bounding box center [375, 318] width 48 height 20
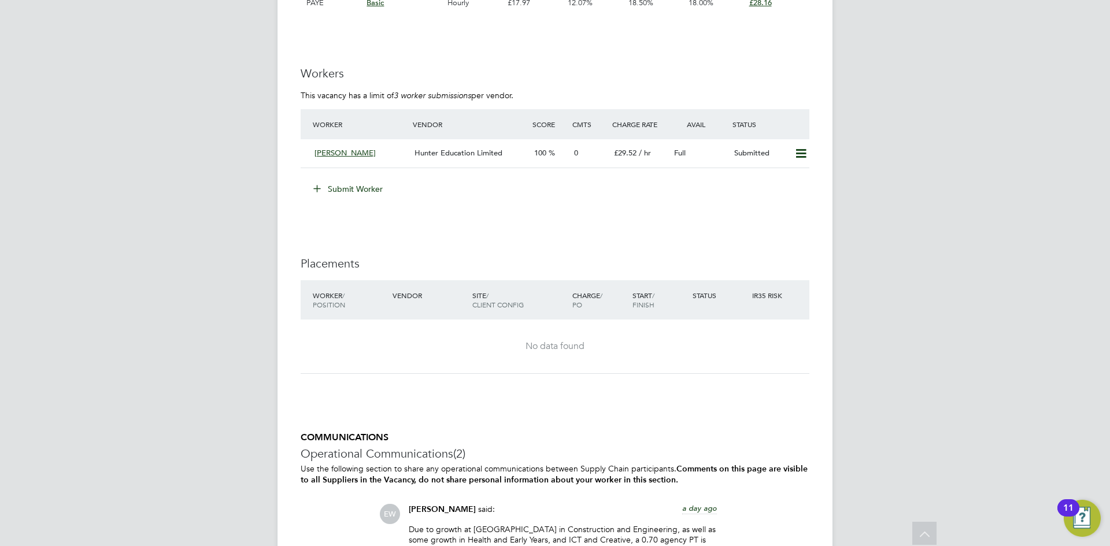
scroll to position [2196, 0]
click at [462, 158] on div "Hunter Education Limited" at bounding box center [470, 152] width 120 height 19
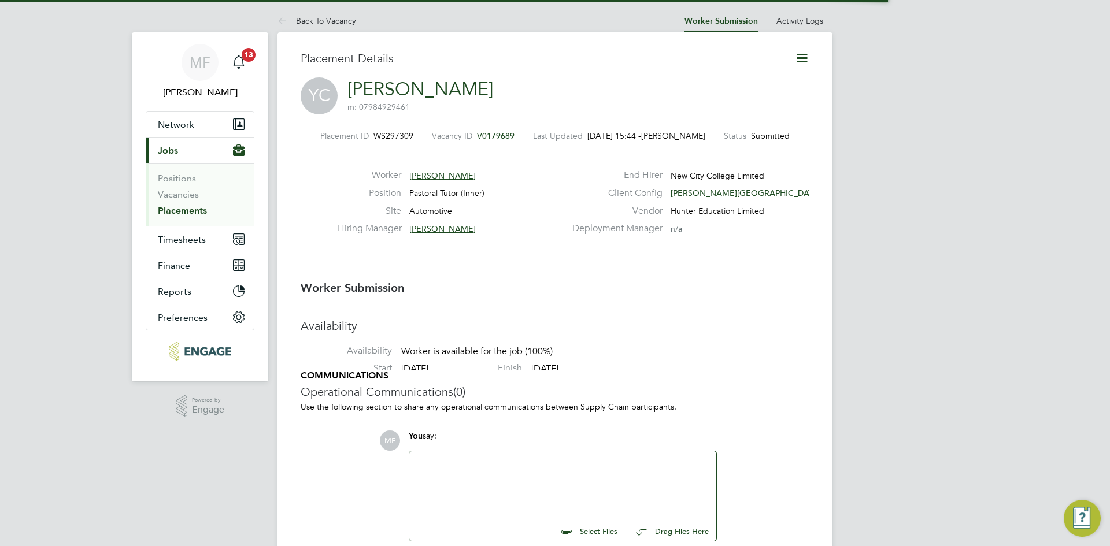
scroll to position [6, 6]
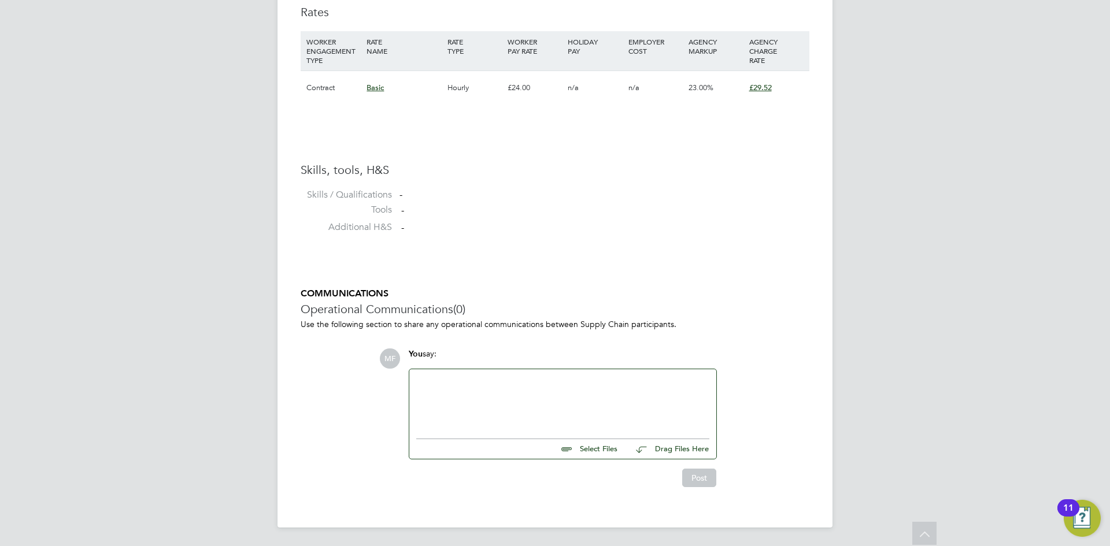
click at [458, 381] on div at bounding box center [562, 401] width 293 height 50
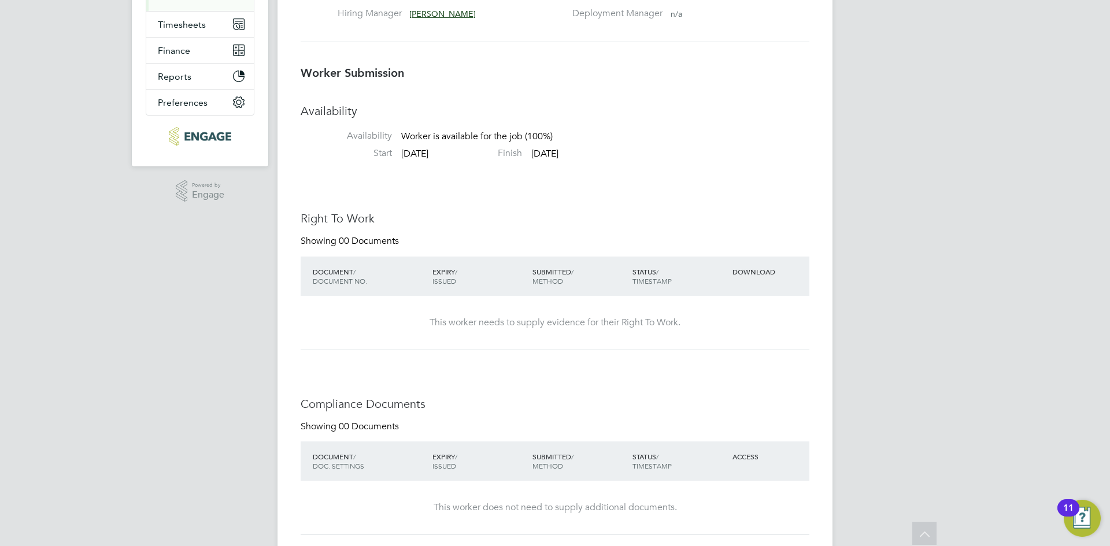
scroll to position [0, 0]
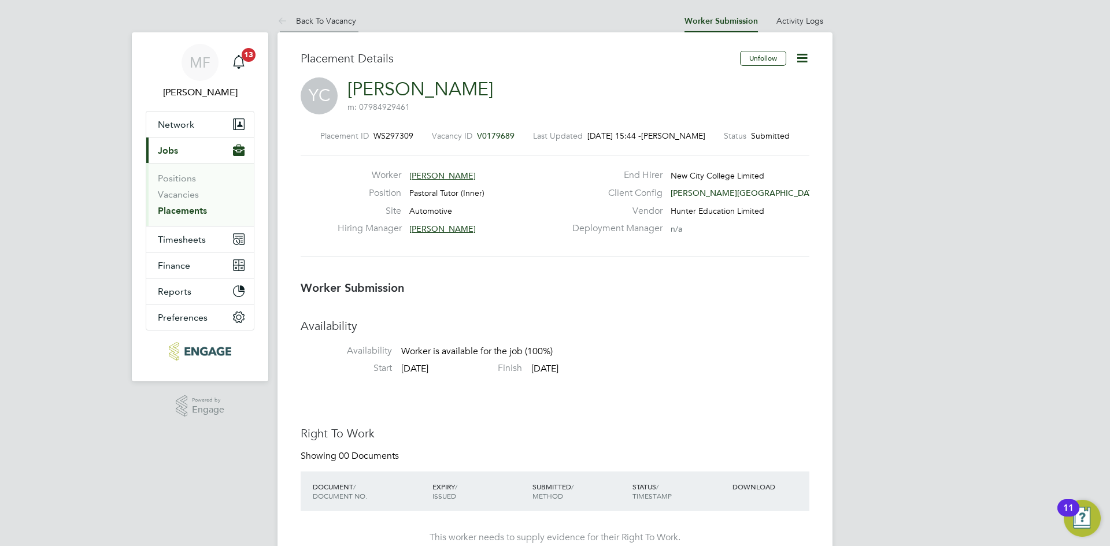
drag, startPoint x: 330, startPoint y: 23, endPoint x: 339, endPoint y: 29, distance: 10.4
click at [330, 23] on link "Back To Vacancy" at bounding box center [316, 21] width 79 height 10
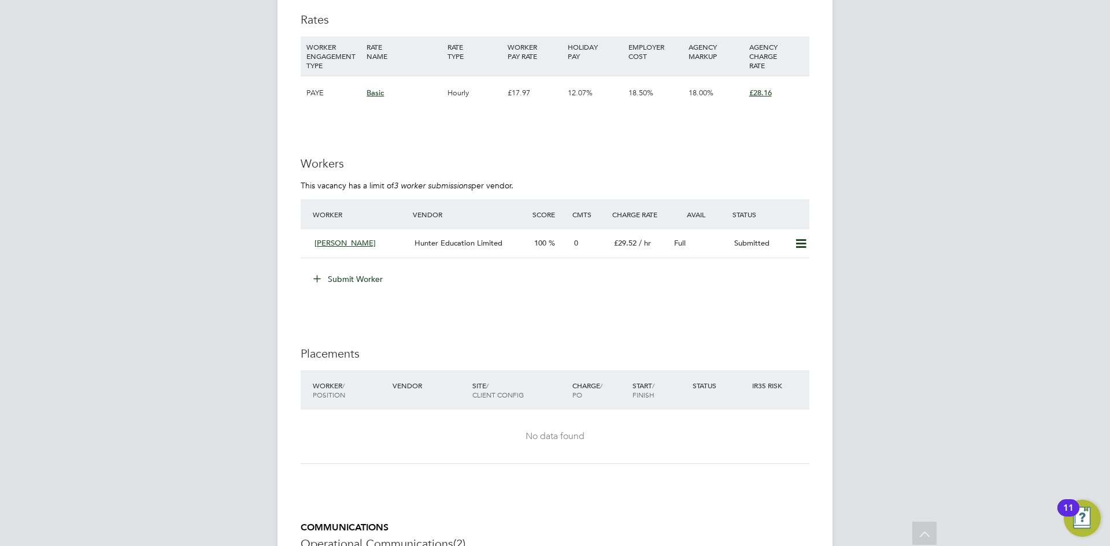
scroll to position [1920, 0]
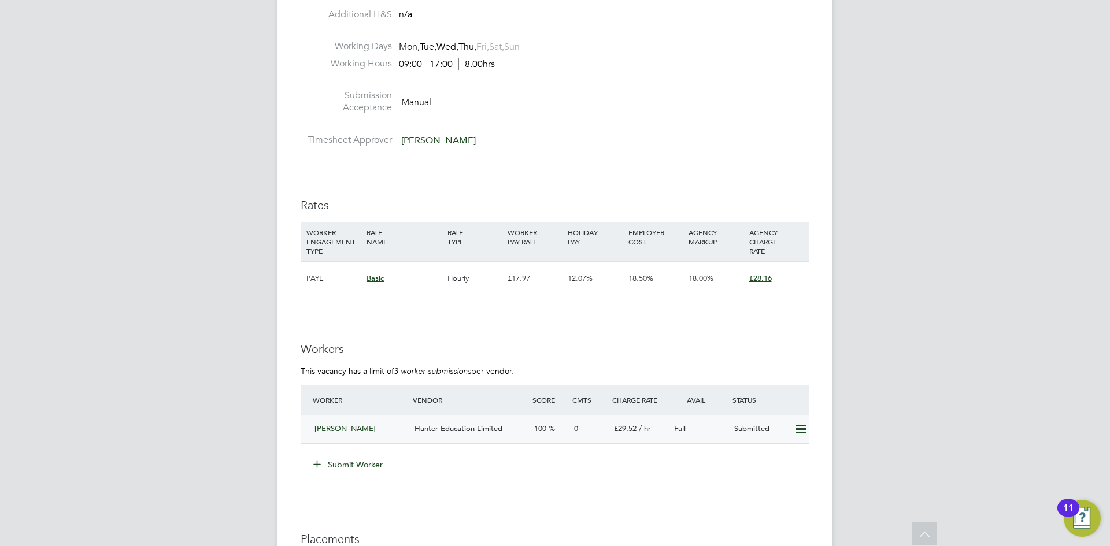
click at [465, 424] on span "Hunter Education Limited" at bounding box center [458, 429] width 88 height 10
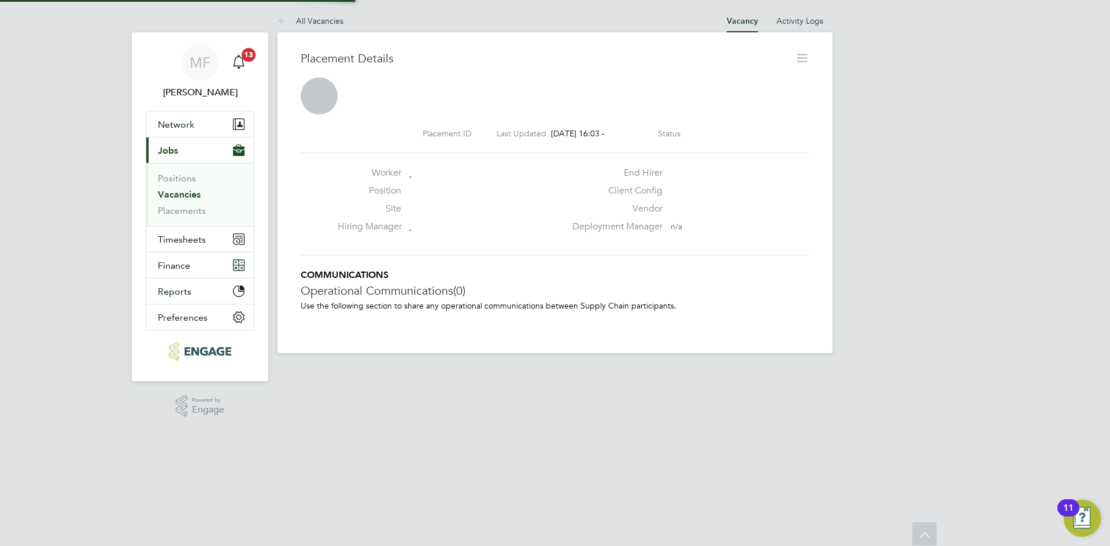
scroll to position [6, 6]
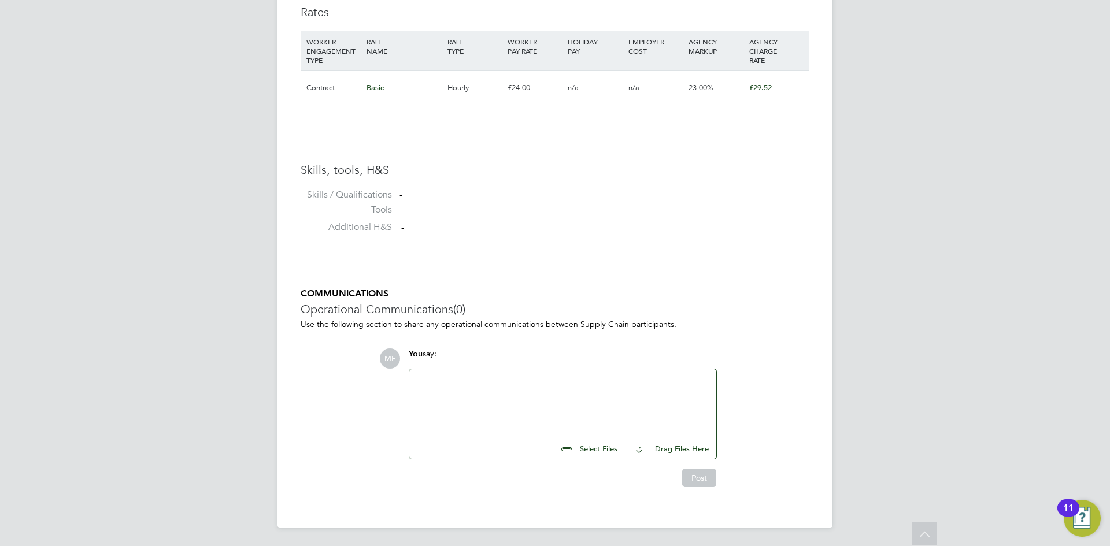
click at [607, 445] on input "file" at bounding box center [622, 447] width 173 height 16
type input "C:\fakepath\118454.docx"
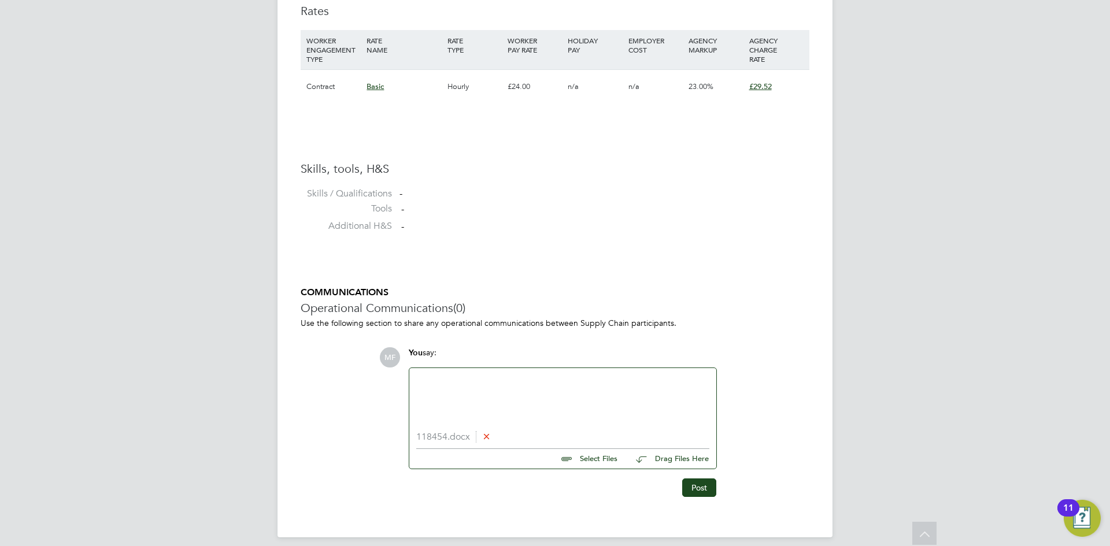
click at [467, 390] on div at bounding box center [562, 400] width 293 height 50
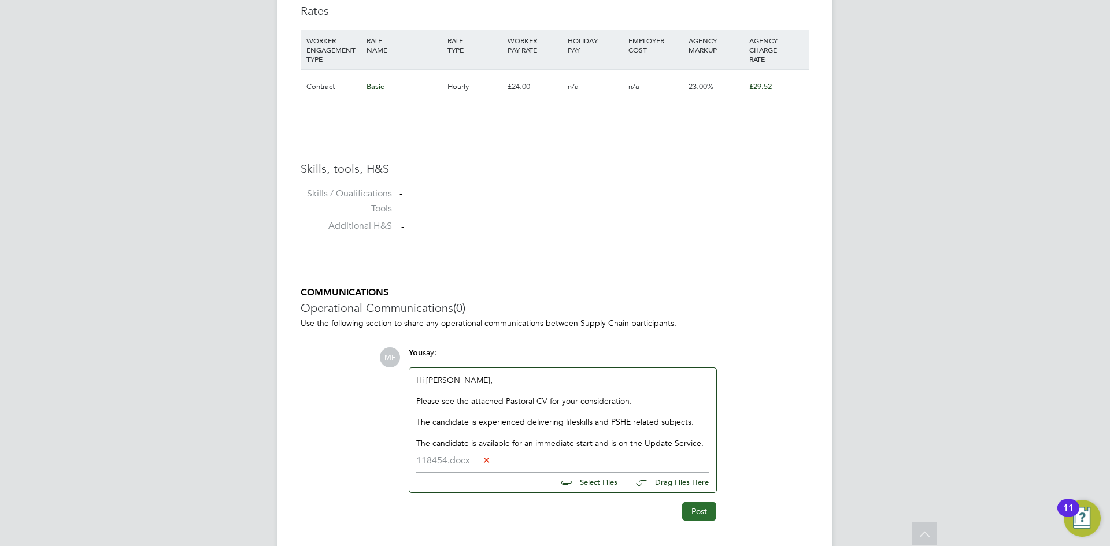
click at [693, 513] on button "Post" at bounding box center [699, 511] width 34 height 18
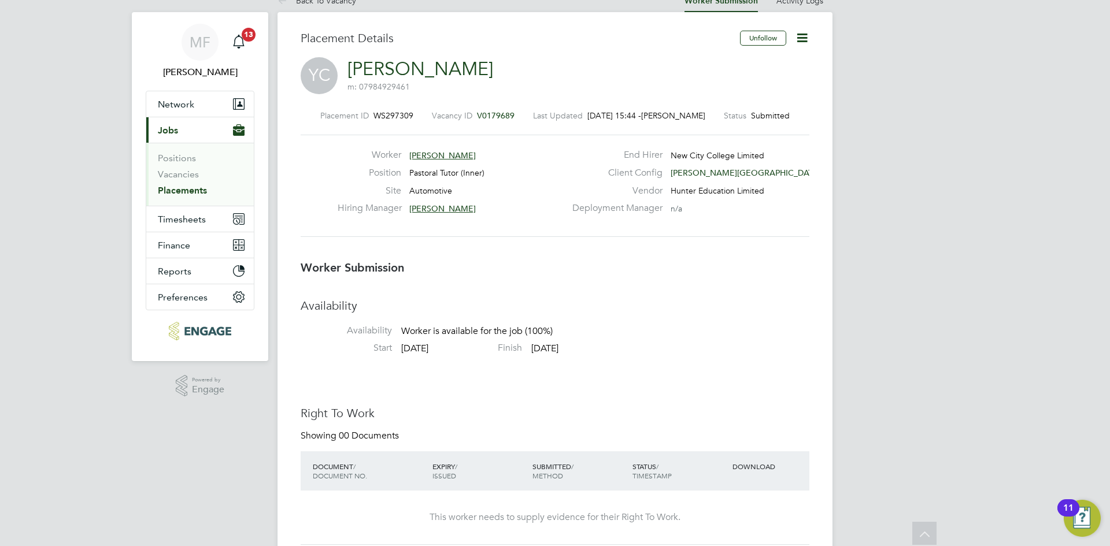
scroll to position [0, 0]
